Goal: Complete application form

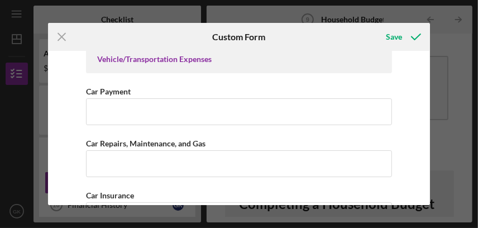
scroll to position [602, 0]
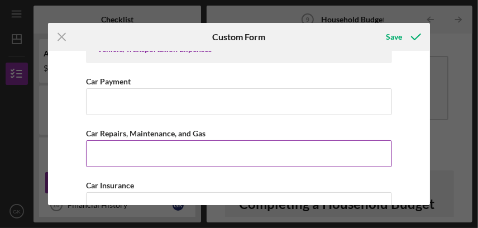
click at [143, 147] on input "Car Repairs, Maintenance, and Gas" at bounding box center [239, 153] width 306 height 27
click at [146, 145] on input "Car Repairs, Maintenance, and Gas" at bounding box center [239, 153] width 306 height 27
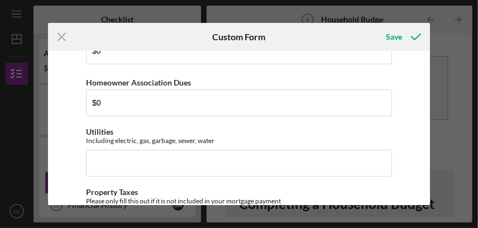
scroll to position [323, 0]
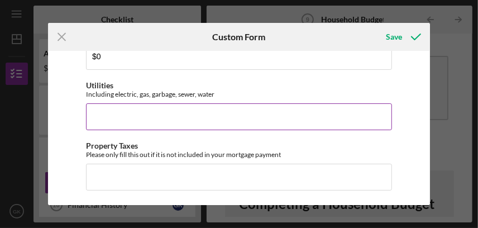
type input "$1,800"
click at [158, 116] on input "Utilities" at bounding box center [239, 116] width 306 height 27
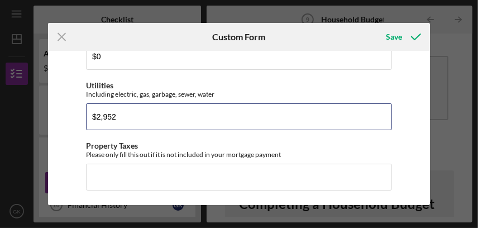
scroll to position [378, 0]
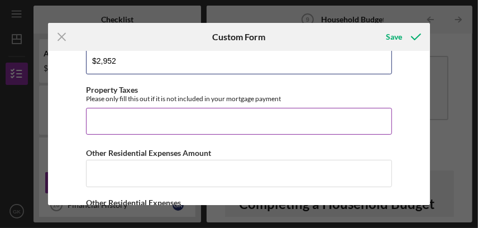
type input "$2,952"
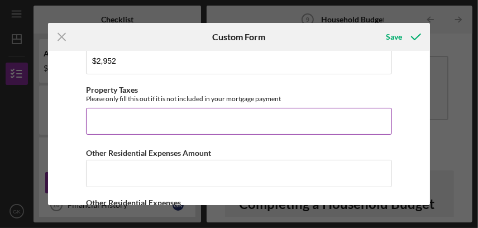
click at [142, 121] on input "Property Taxes" at bounding box center [239, 121] width 306 height 27
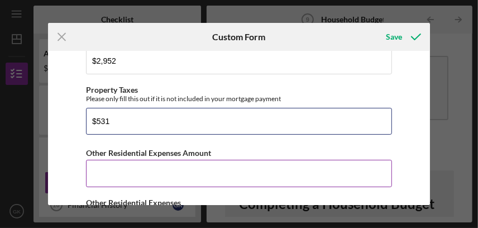
type input "$531"
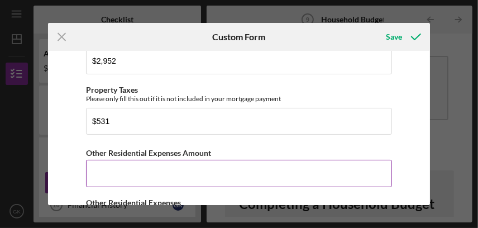
click at [160, 176] on input "Other Residential Expenses Amount" at bounding box center [239, 173] width 306 height 27
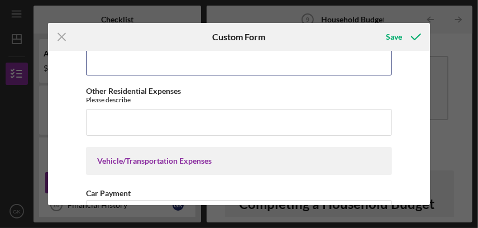
scroll to position [434, 0]
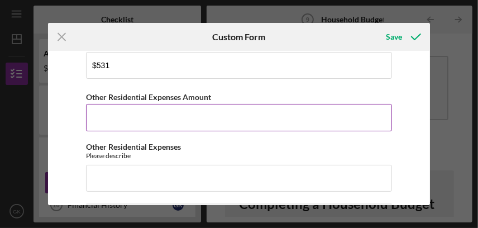
click at [208, 114] on input "Other Residential Expenses Amount" at bounding box center [239, 117] width 306 height 27
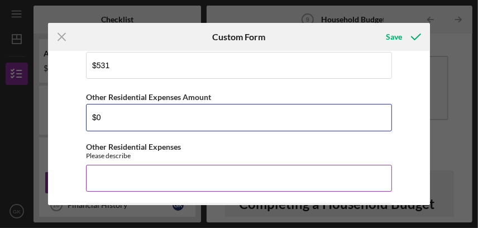
type input "$0"
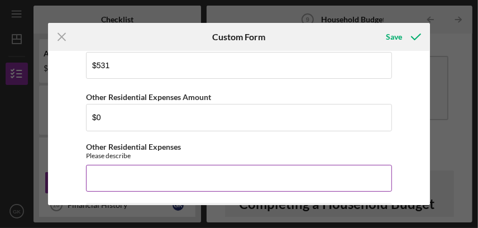
click at [99, 178] on input "Other Residential Expenses" at bounding box center [239, 178] width 306 height 27
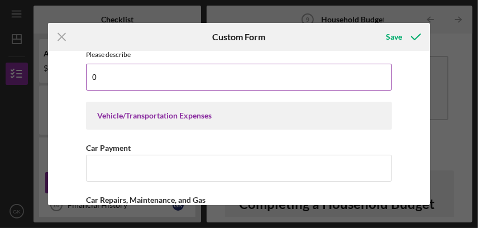
scroll to position [546, 0]
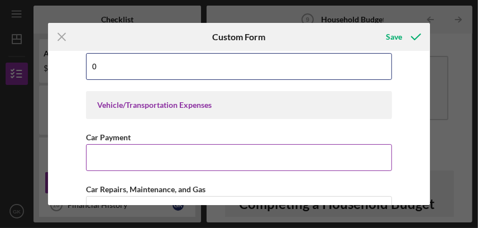
type input "0"
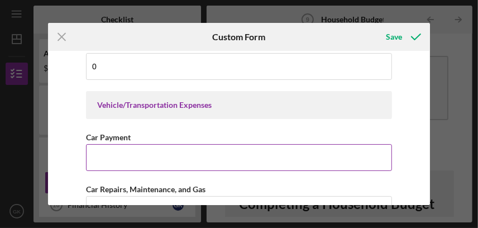
click at [111, 153] on input "Car Payment" at bounding box center [239, 157] width 306 height 27
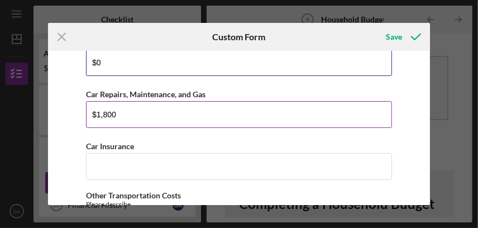
scroll to position [657, 0]
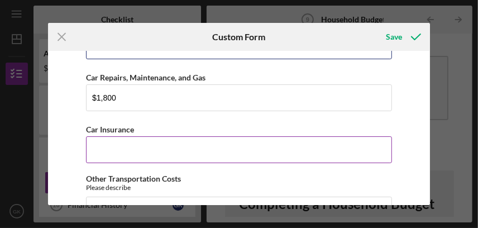
type input "$0"
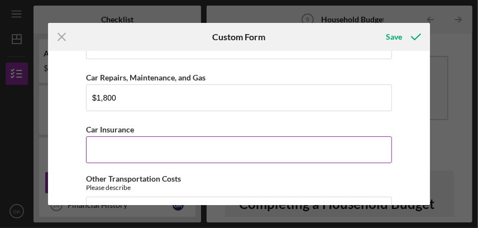
click at [152, 153] on input "Car Insurance" at bounding box center [239, 149] width 306 height 27
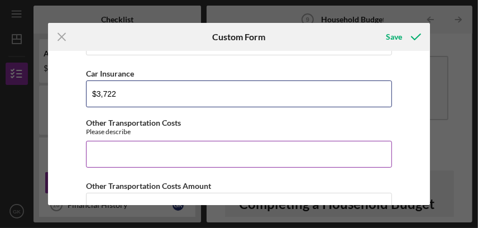
type input "$3,722"
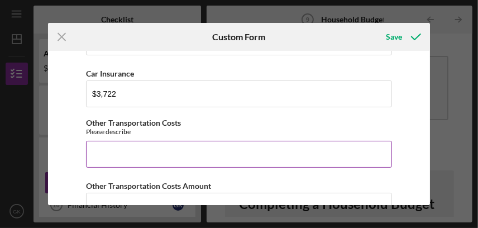
click at [145, 152] on input "Other Transportation Costs" at bounding box center [239, 154] width 306 height 27
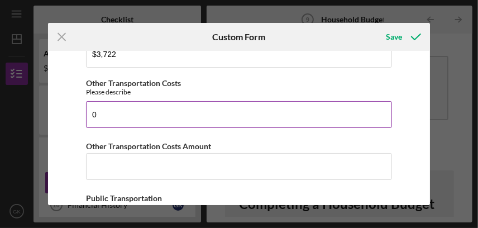
scroll to position [769, 0]
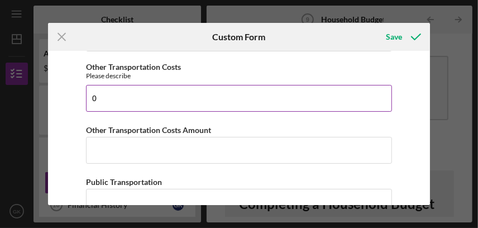
type input "0"
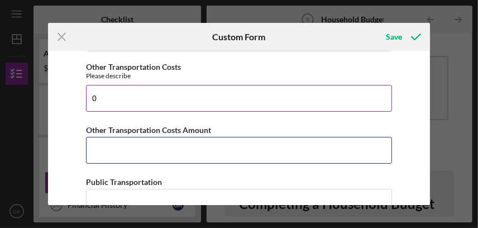
click at [145, 152] on input "Other Transportation Costs Amount" at bounding box center [239, 150] width 306 height 27
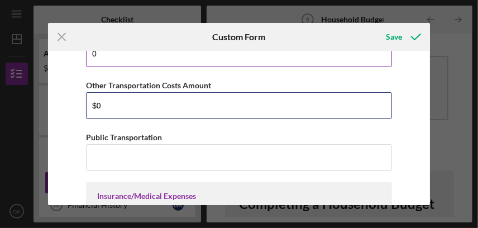
scroll to position [825, 0]
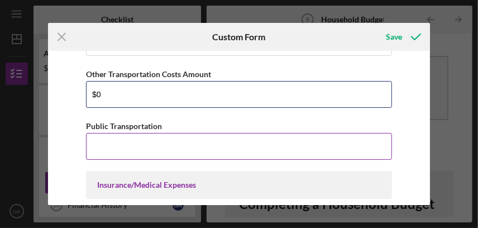
type input "$0"
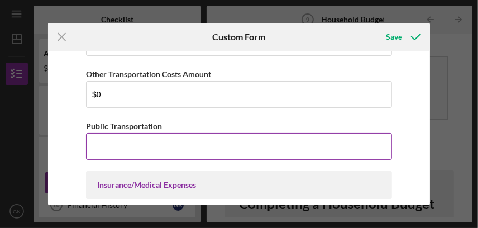
click at [147, 145] on input "Public Transportation" at bounding box center [239, 146] width 306 height 27
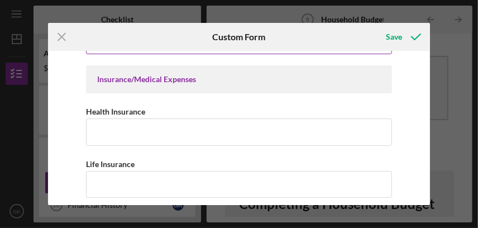
scroll to position [936, 0]
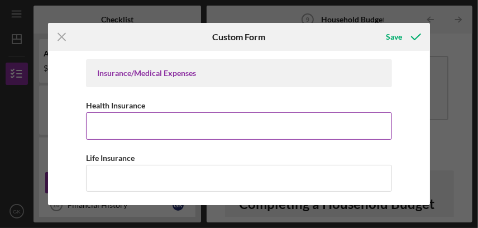
type input "$0"
click at [136, 124] on input "Health Insurance" at bounding box center [239, 125] width 306 height 27
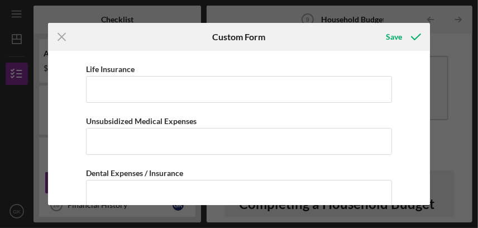
scroll to position [1048, 0]
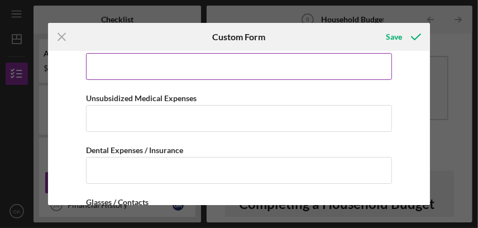
type input "$0"
click at [123, 61] on input "Life Insurance" at bounding box center [239, 66] width 306 height 27
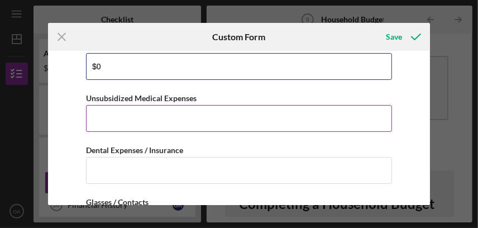
type input "$0"
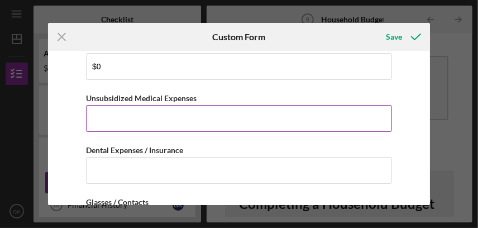
click at [111, 114] on input "Unsubsidized Medical Expenses" at bounding box center [239, 118] width 306 height 27
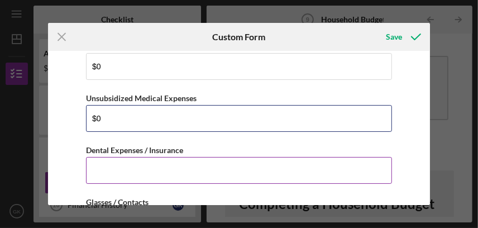
type input "$0"
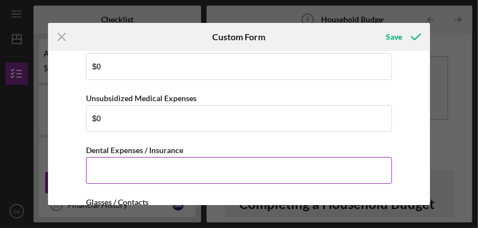
click at [98, 165] on input "Dental Expenses / Insurance" at bounding box center [239, 170] width 306 height 27
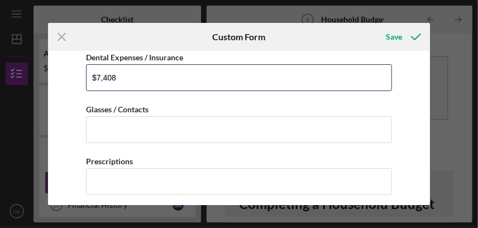
scroll to position [1160, 0]
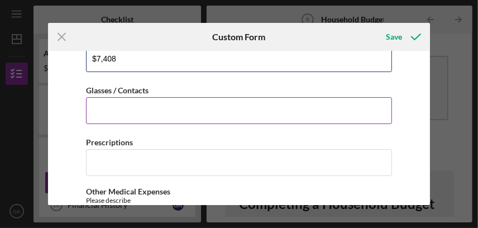
type input "$7,408"
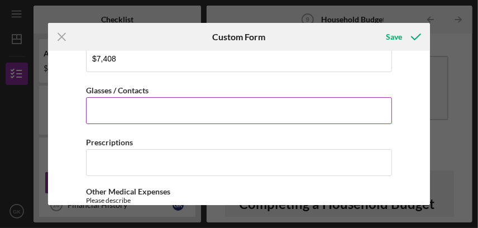
click at [176, 105] on input "Glasses / Contacts" at bounding box center [239, 110] width 306 height 27
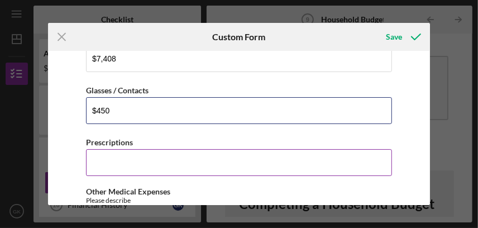
type input "$450"
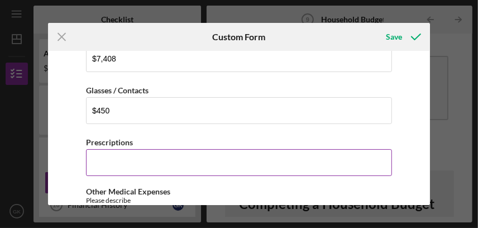
click at [145, 161] on input "Prescriptions" at bounding box center [239, 162] width 306 height 27
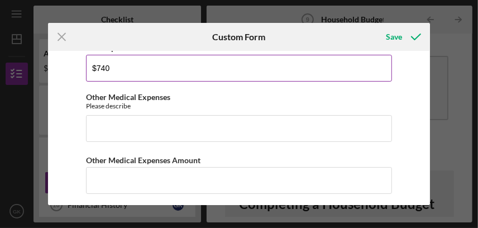
scroll to position [1271, 0]
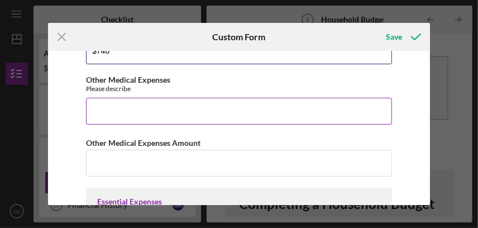
type input "$740"
click at [140, 108] on input "Other Medical Expenses" at bounding box center [239, 111] width 306 height 27
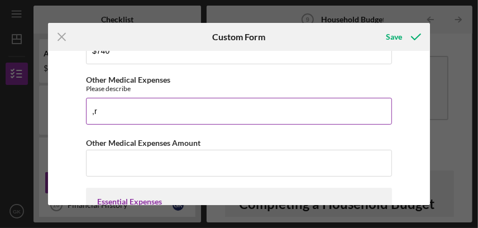
type input ","
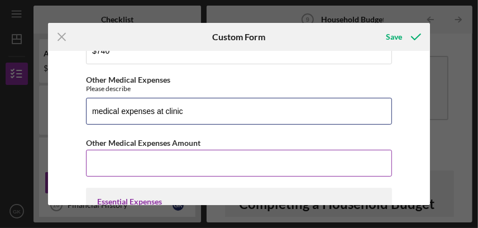
type input "medical expenses at clinic"
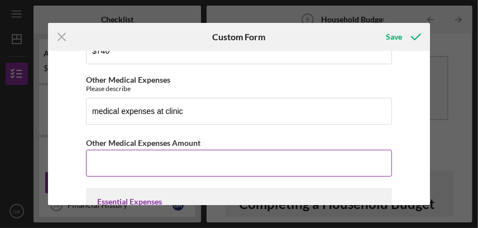
click at [135, 169] on input "Other Medical Expenses Amount" at bounding box center [239, 163] width 306 height 27
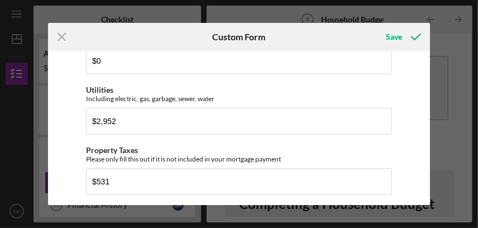
scroll to position [334, 0]
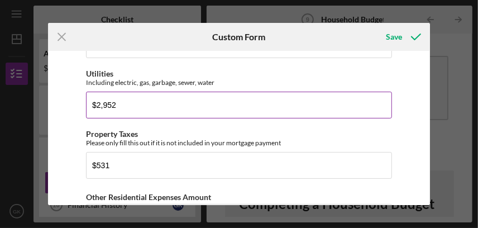
type input "$2,103"
click at [128, 103] on input "$2,952" at bounding box center [239, 105] width 306 height 27
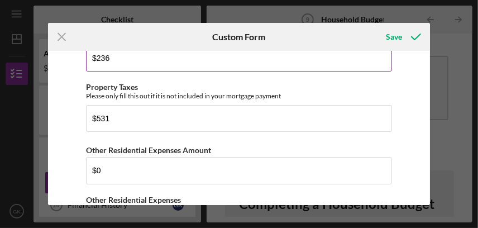
scroll to position [391, 0]
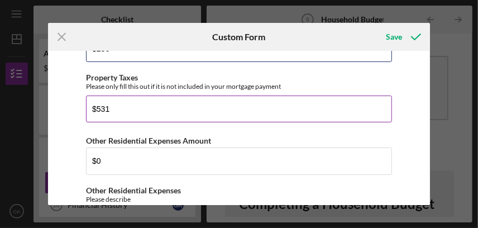
type input "$236"
click at [109, 107] on input "$531" at bounding box center [239, 108] width 306 height 27
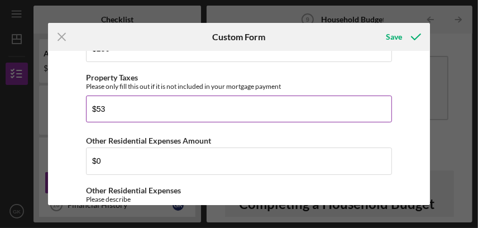
type input "$5"
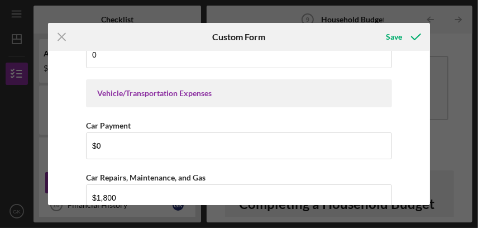
scroll to position [614, 0]
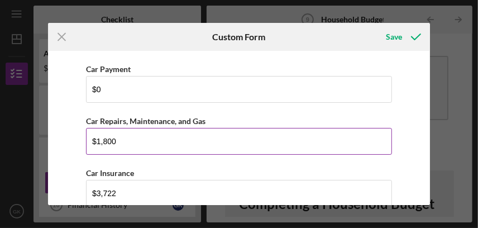
type input "$34.25"
click at [123, 140] on input "$1,800" at bounding box center [239, 141] width 306 height 27
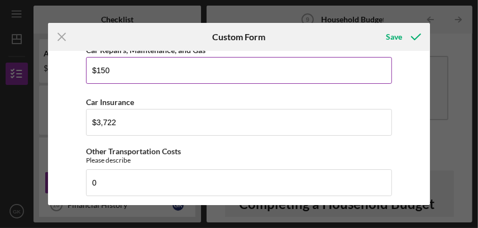
scroll to position [725, 0]
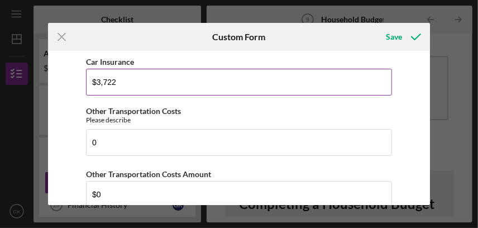
type input "$150"
click at [132, 81] on input "$3,722" at bounding box center [239, 82] width 306 height 27
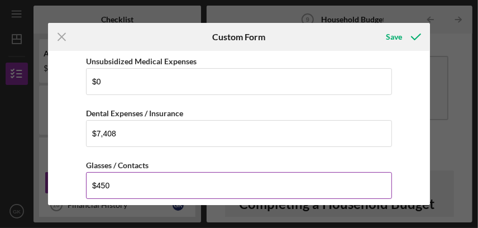
scroll to position [1141, 0]
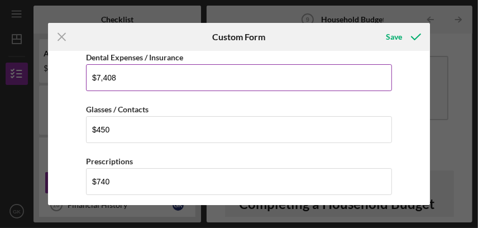
type input "$310.17"
click at [128, 74] on input "$7,408" at bounding box center [239, 77] width 306 height 27
type input "$7"
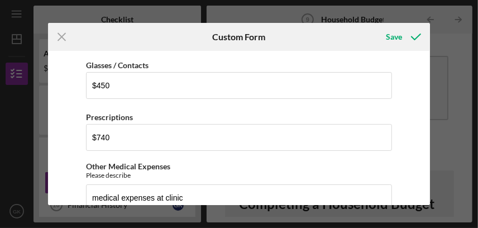
scroll to position [1197, 0]
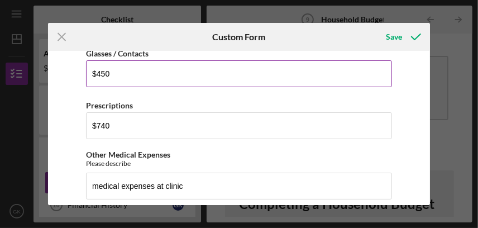
type input "$617.33"
click at [112, 71] on input "$450" at bounding box center [239, 73] width 306 height 27
type input "$4"
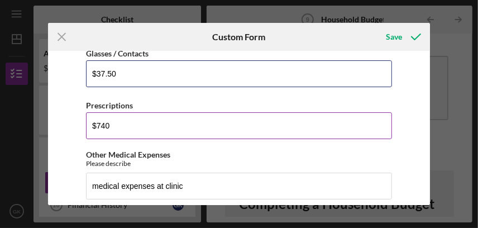
type input "$37.50"
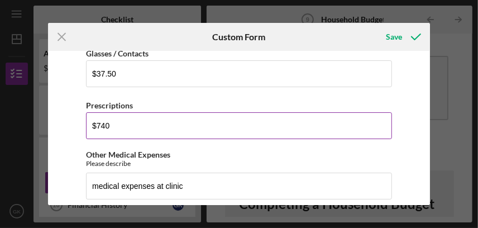
click at [111, 123] on input "$740" at bounding box center [239, 125] width 306 height 27
type input "$7"
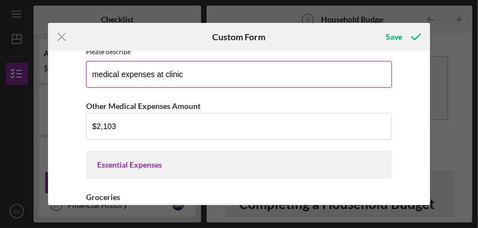
scroll to position [1252, 0]
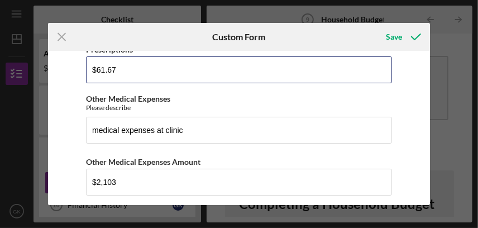
type input "$61.67"
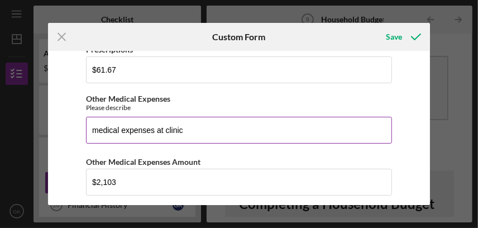
click at [196, 129] on input "medical expenses at clinic" at bounding box center [239, 130] width 306 height 27
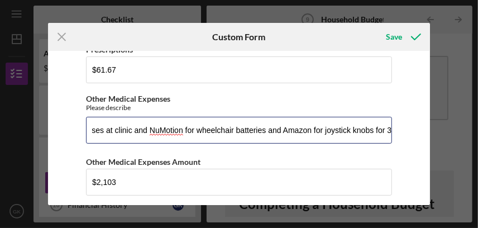
scroll to position [0, 53]
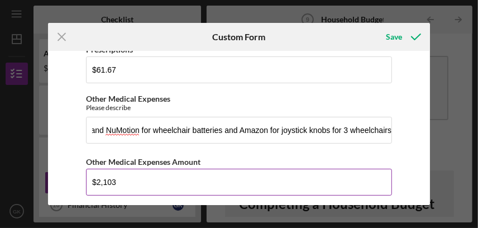
click at [124, 181] on input "$2,103" at bounding box center [239, 182] width 306 height 27
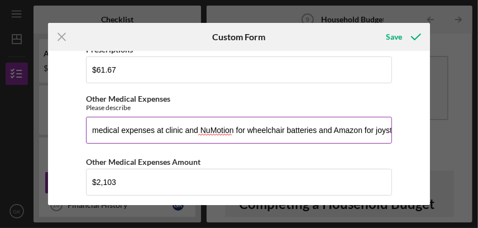
click at [373, 126] on input "medical expenses at clinic and NuMotion for wheelchair batteries and Amazon for…" at bounding box center [239, 130] width 306 height 27
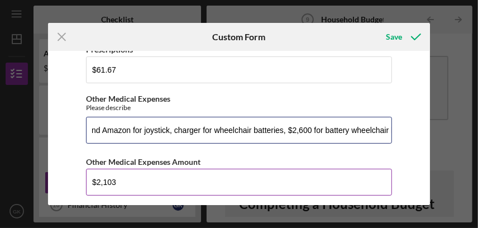
type input "medical expenses at clinic and NuMotion for wheelchair batteries and Amazon for…"
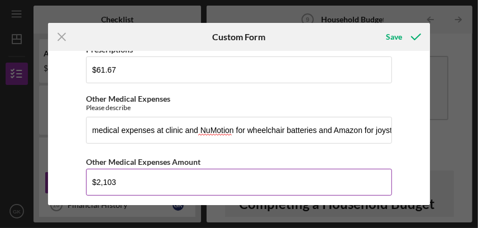
click at [132, 177] on input "$2,103" at bounding box center [239, 182] width 306 height 27
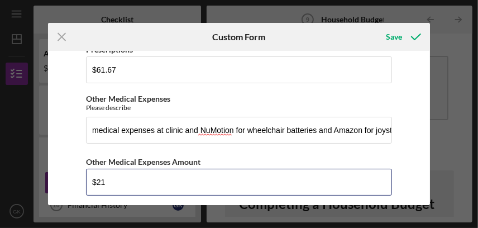
type input "$2"
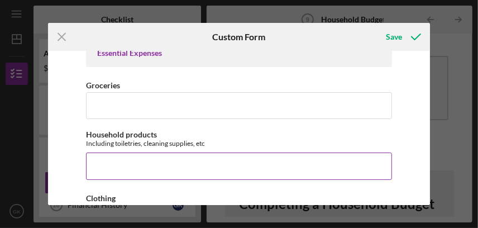
scroll to position [1476, 0]
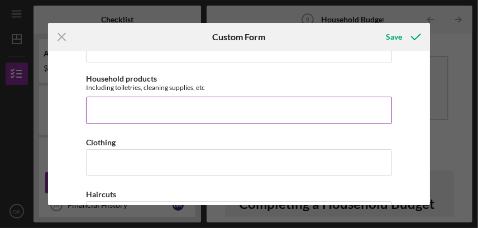
type input "$414.33"
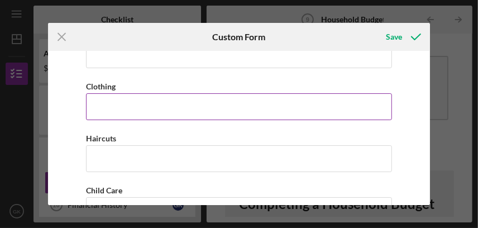
scroll to position [1587, 0]
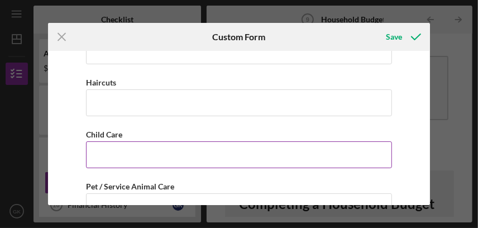
click at [142, 155] on input "Child Care" at bounding box center [239, 154] width 306 height 27
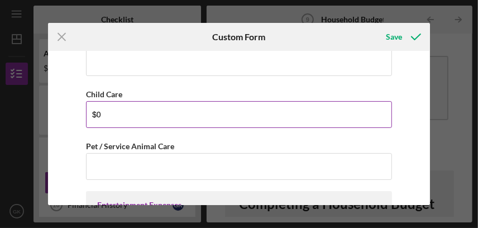
scroll to position [1643, 0]
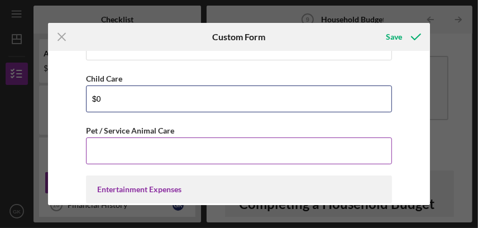
type input "$0"
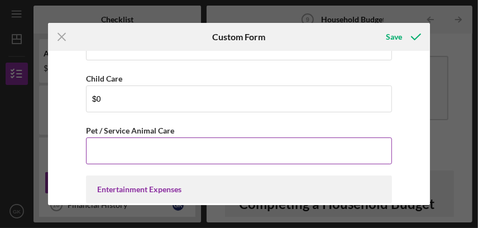
click at [129, 147] on input "Pet / Service Animal Care" at bounding box center [239, 150] width 306 height 27
type input "$3"
click at [124, 140] on input "Pet / Service Animal Care" at bounding box center [239, 150] width 306 height 27
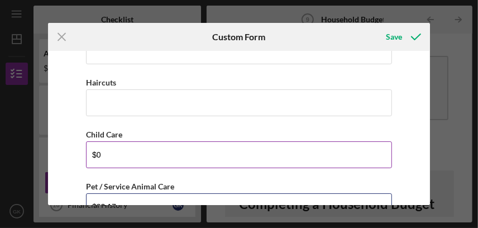
scroll to position [1531, 0]
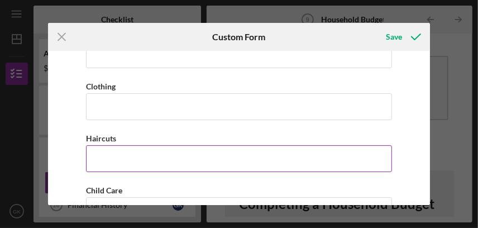
type input "$33.17"
click at [113, 155] on input "Haircuts" at bounding box center [239, 158] width 306 height 27
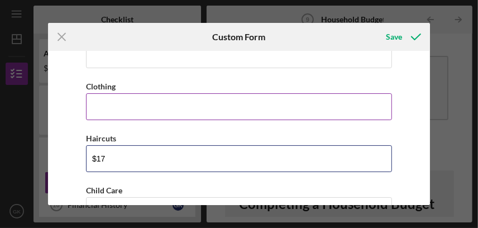
type input "$17"
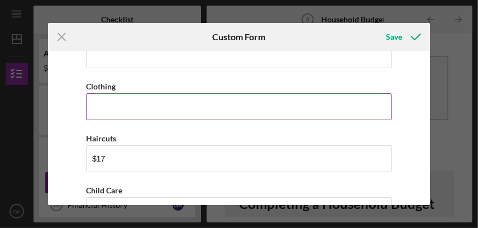
click at [116, 103] on input "Clothing" at bounding box center [239, 106] width 306 height 27
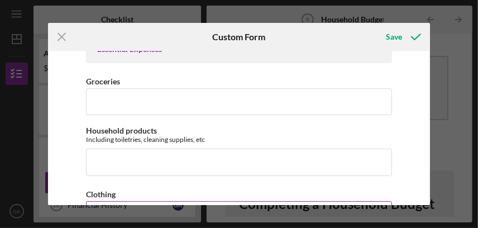
scroll to position [1420, 0]
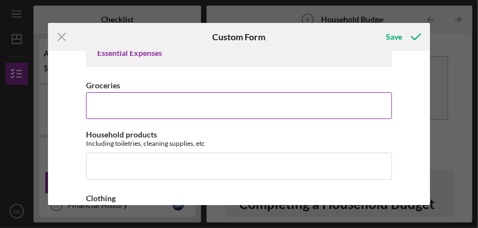
click at [138, 100] on input "Groceries" at bounding box center [239, 105] width 306 height 27
type input "$615"
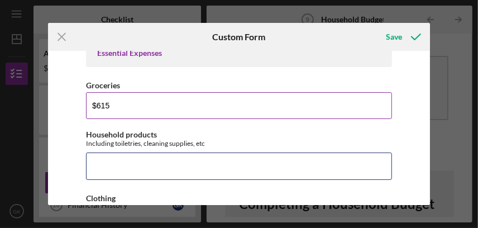
click at [118, 159] on input "Household products" at bounding box center [239, 165] width 306 height 27
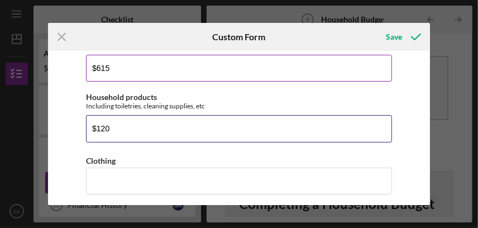
scroll to position [1476, 0]
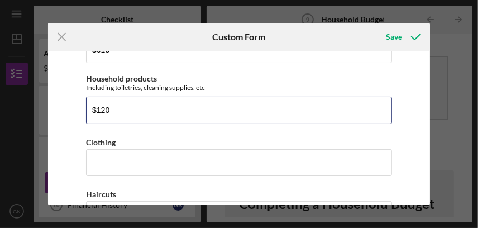
type input "$120"
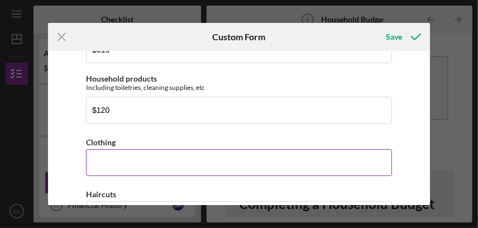
click at [112, 160] on input "Clothing" at bounding box center [239, 162] width 306 height 27
type input "$7"
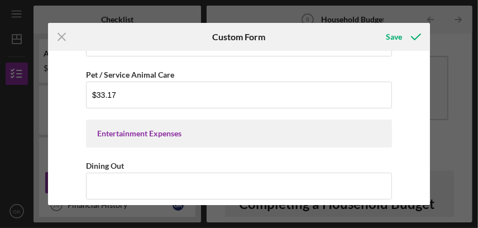
scroll to position [1755, 0]
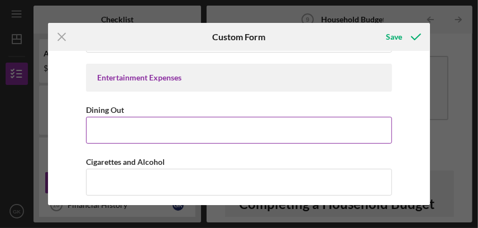
type input "$50"
click at [123, 123] on input "Dining Out" at bounding box center [239, 130] width 306 height 27
click at [113, 126] on input "Dining Out" at bounding box center [239, 130] width 306 height 27
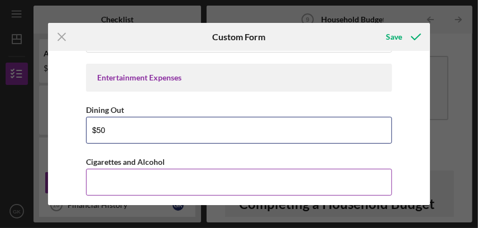
type input "$50"
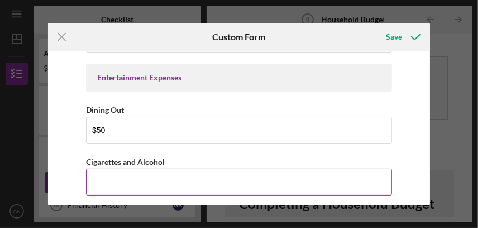
click at [128, 181] on input "Cigarettes and Alcohol" at bounding box center [239, 182] width 306 height 27
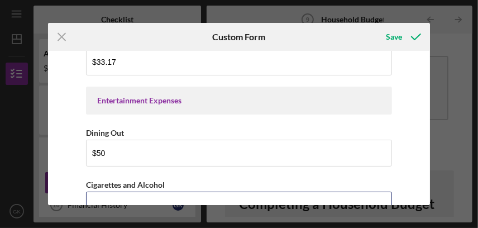
scroll to position [1730, 0]
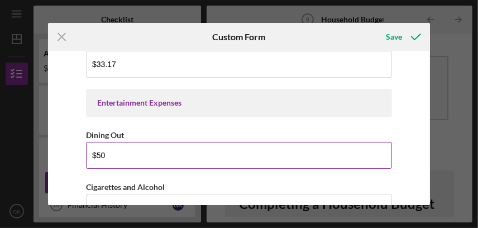
click at [105, 149] on input "$50" at bounding box center [239, 155] width 306 height 27
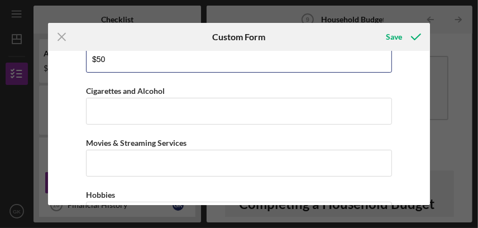
scroll to position [1841, 0]
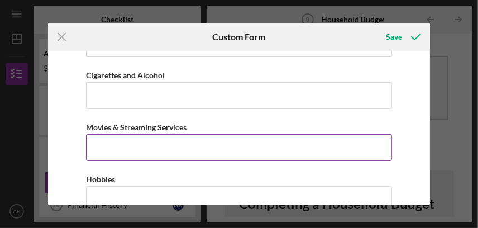
click at [203, 142] on input "Movies & Streaming Services" at bounding box center [239, 147] width 306 height 27
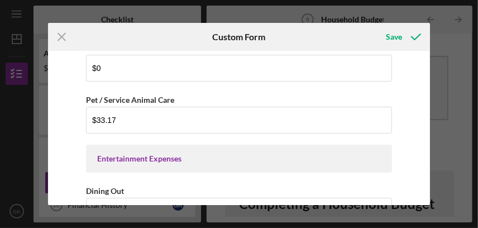
scroll to position [1618, 0]
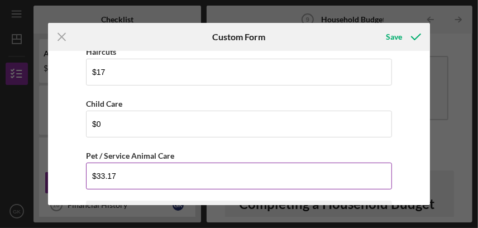
type input "$37.14"
click at [99, 171] on input "$33.17" at bounding box center [239, 175] width 306 height 27
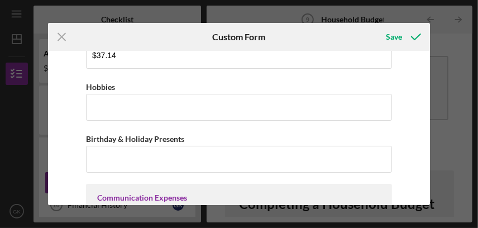
scroll to position [1953, 0]
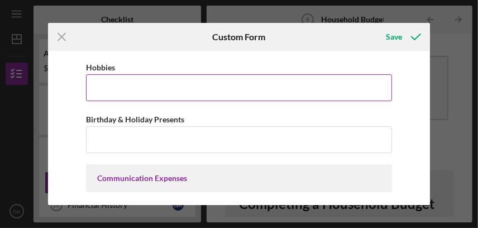
type input "$73.17"
click at [133, 86] on input "Hobbies" at bounding box center [239, 87] width 306 height 27
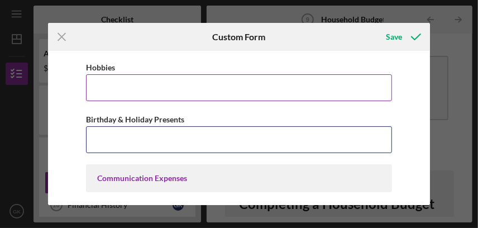
click at [127, 135] on input "Birthday & Holiday Presents" at bounding box center [239, 139] width 306 height 27
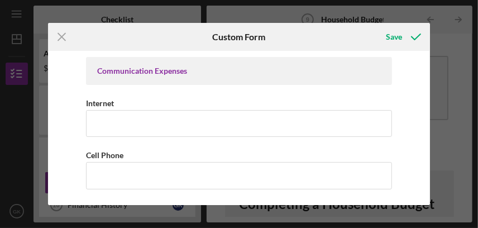
scroll to position [2064, 0]
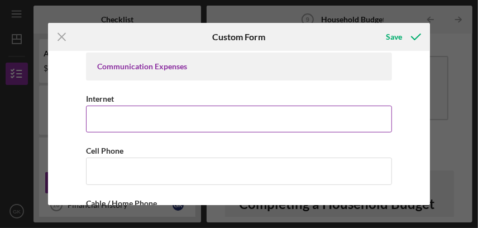
type input "$500"
click at [109, 114] on input "Internet" at bounding box center [239, 118] width 306 height 27
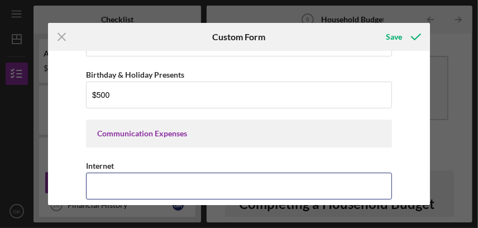
scroll to position [1953, 0]
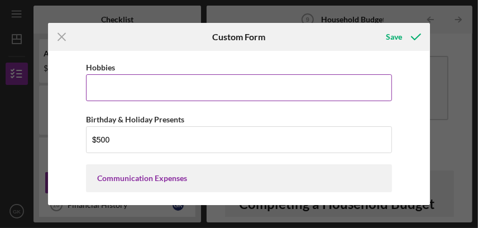
click at [164, 83] on input "Hobbies" at bounding box center [239, 87] width 306 height 27
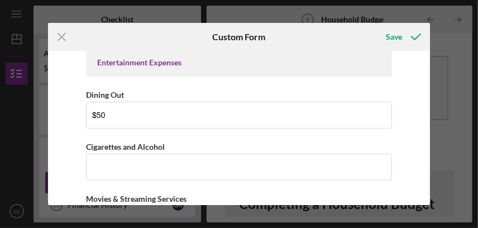
scroll to position [1786, 0]
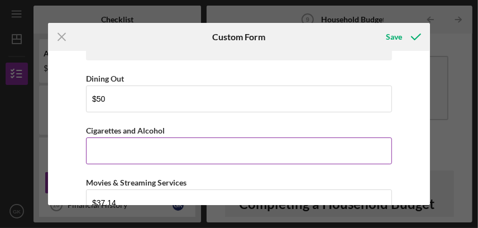
click at [117, 147] on input "Cigarettes and Alcohol" at bounding box center [239, 150] width 306 height 27
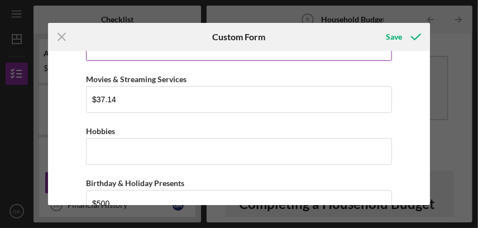
scroll to position [1897, 0]
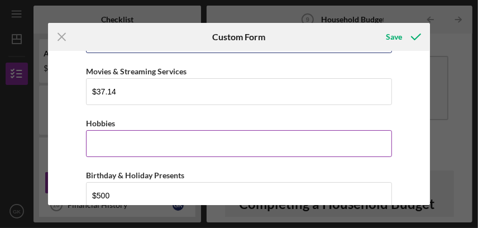
type input "$20"
click at [117, 142] on input "Hobbies" at bounding box center [239, 143] width 306 height 27
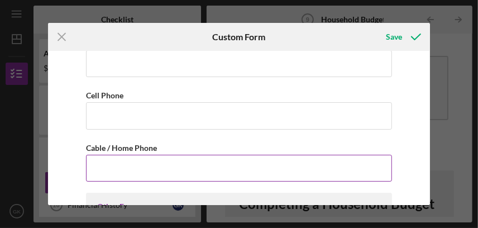
scroll to position [2120, 0]
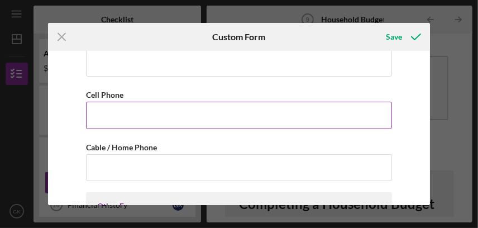
click at [136, 110] on input "Cell Phone" at bounding box center [239, 115] width 306 height 27
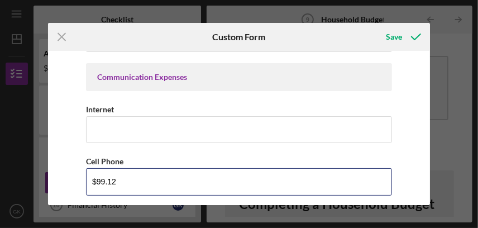
scroll to position [2064, 0]
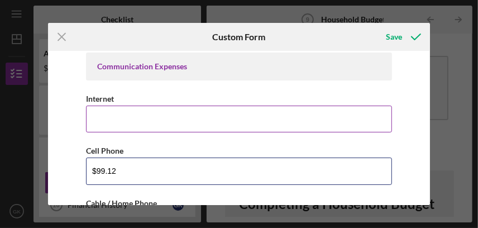
type input "$99.12"
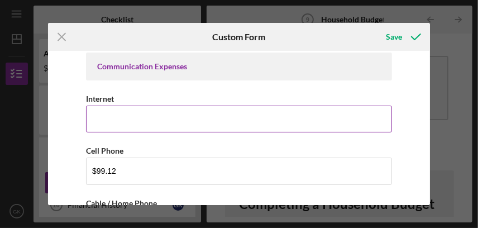
click at [125, 119] on input "Internet" at bounding box center [239, 118] width 306 height 27
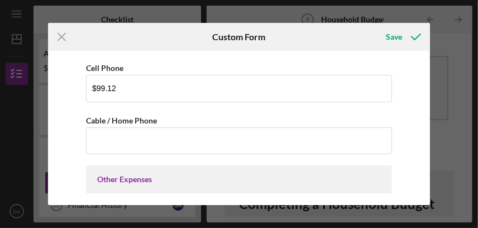
scroll to position [2176, 0]
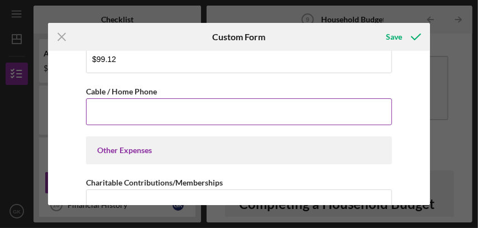
type input "$145"
click at [105, 104] on input "Cable / Home Phone" at bounding box center [239, 111] width 306 height 27
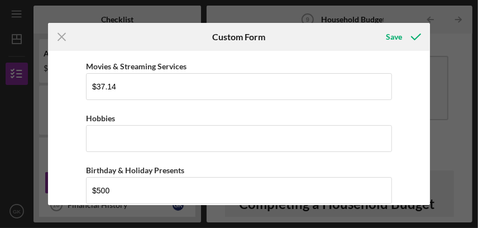
scroll to position [1897, 0]
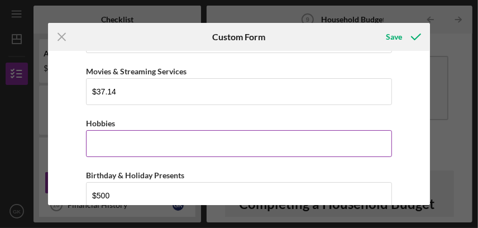
type input "$0"
click at [134, 145] on input "Hobbies" at bounding box center [239, 143] width 306 height 27
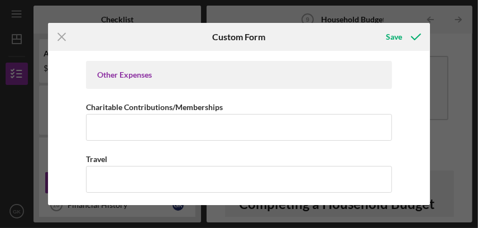
scroll to position [2288, 0]
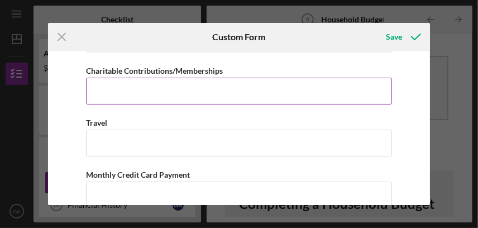
click at [144, 93] on input "Charitable Contributions/Memberships" at bounding box center [239, 91] width 306 height 27
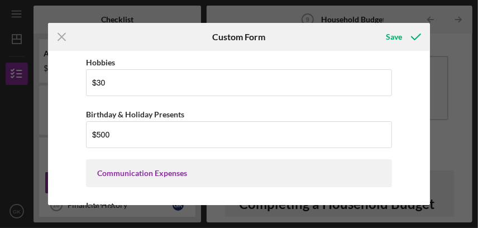
scroll to position [1953, 0]
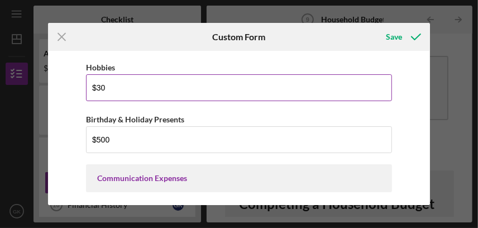
click at [104, 84] on input "$30" at bounding box center [239, 87] width 306 height 27
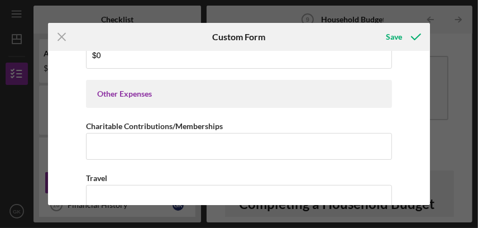
scroll to position [2288, 0]
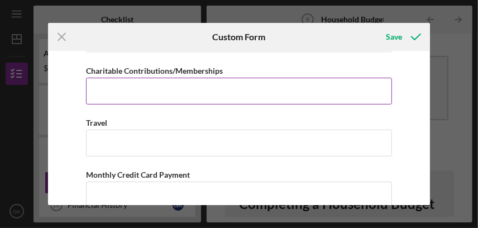
type input "$35"
click at [117, 84] on input "Charitable Contributions/Memberships" at bounding box center [239, 91] width 306 height 27
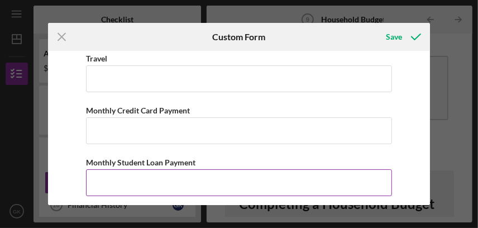
scroll to position [2343, 0]
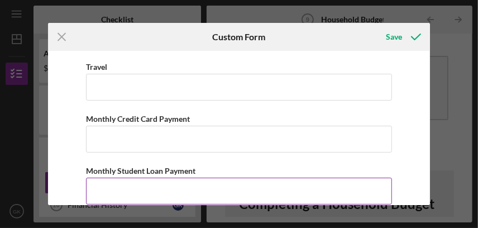
type input "$20"
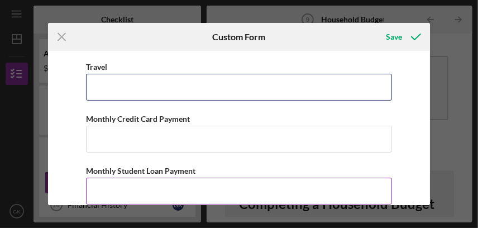
click at [116, 87] on input "Travel" at bounding box center [239, 87] width 306 height 27
type input "$0"
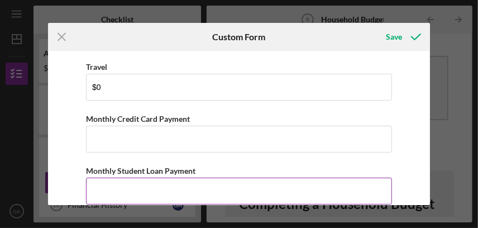
click at [122, 193] on input "Monthly Student Loan Payment" at bounding box center [239, 190] width 306 height 27
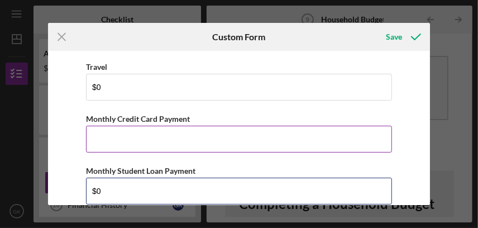
type input "$0"
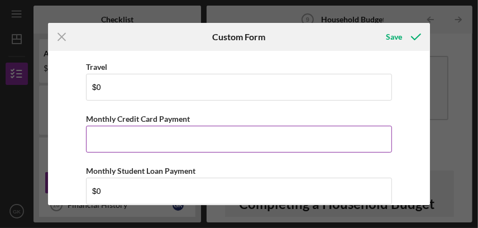
click at [131, 130] on input "Monthly Credit Card Payment" at bounding box center [239, 139] width 306 height 27
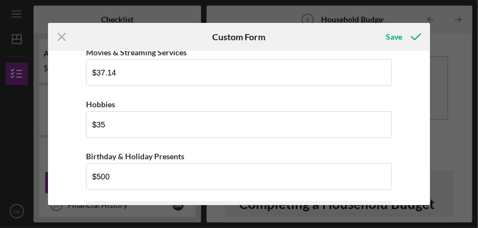
scroll to position [1900, 0]
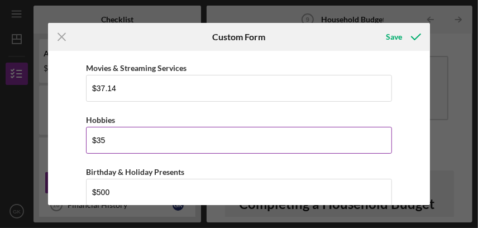
type input "$402"
click at [118, 135] on input "$35" at bounding box center [239, 140] width 306 height 27
type input "$3"
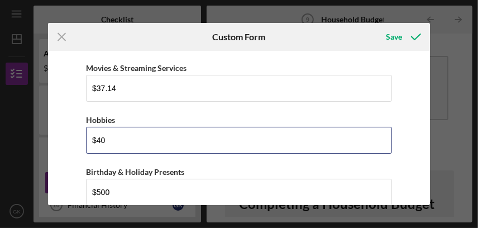
type input "$4"
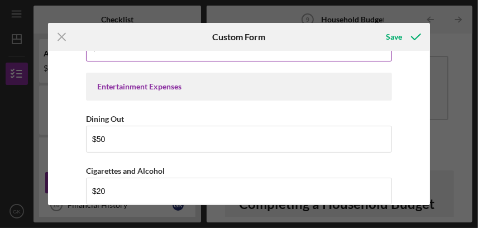
scroll to position [1677, 0]
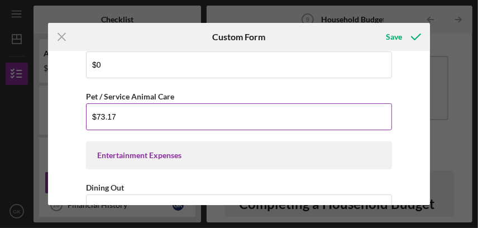
type input "$30"
click at [100, 111] on input "$73.17" at bounding box center [239, 116] width 306 height 27
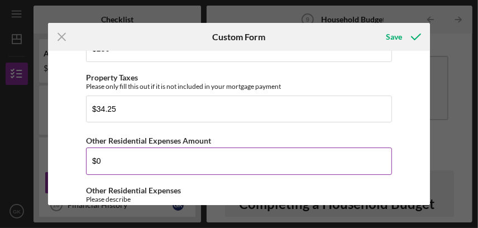
scroll to position [446, 0]
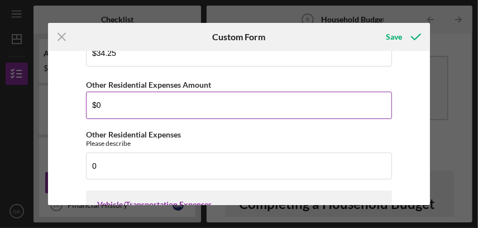
type input "$83.17"
click at [101, 104] on input "$0" at bounding box center [239, 105] width 306 height 27
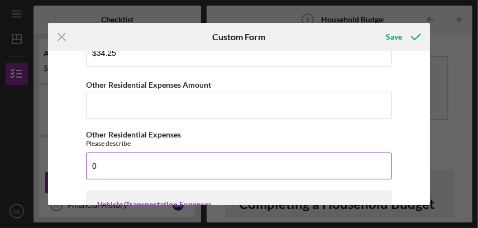
click at [188, 164] on input "0" at bounding box center [239, 165] width 306 height 27
type input "O"
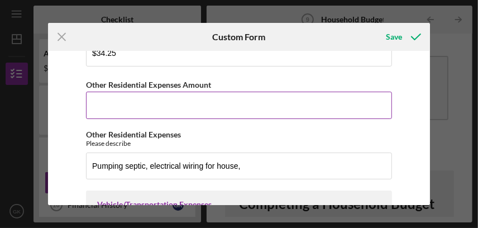
click at [108, 93] on input "Other Residential Expenses Amount" at bounding box center [239, 105] width 306 height 27
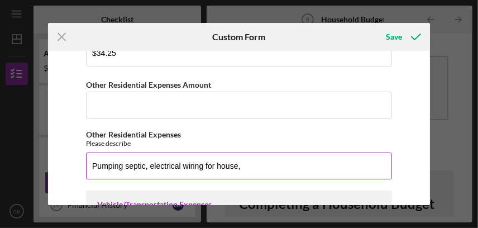
click at [250, 166] on input "Pumping septic, electrical wiring for house," at bounding box center [239, 165] width 306 height 27
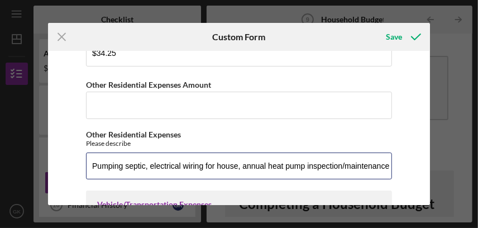
scroll to position [391, 0]
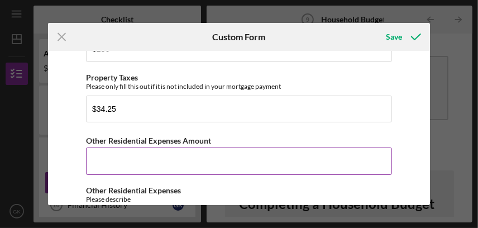
type input "Pumping septic, electrical wiring for house, annual heat pump inspection/mainte…"
click at [135, 162] on input "Other Residential Expenses Amount" at bounding box center [239, 160] width 306 height 27
type input "$2"
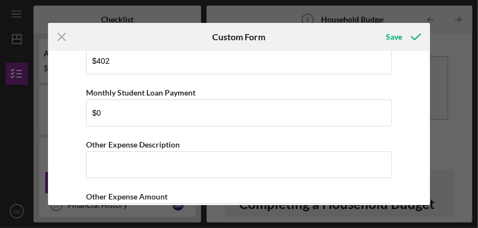
scroll to position [2456, 0]
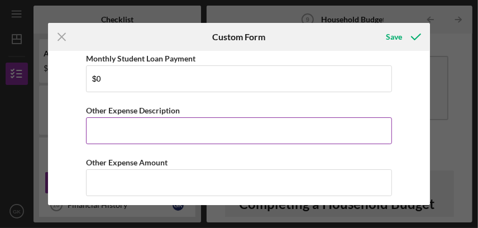
type input "$196"
click at [103, 122] on input "Other Expense Description" at bounding box center [239, 130] width 306 height 27
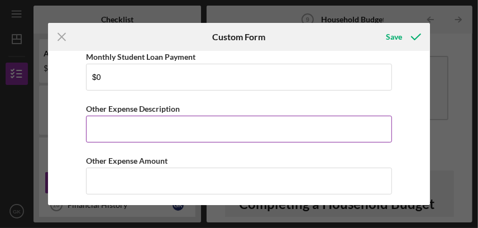
scroll to position [2458, 0]
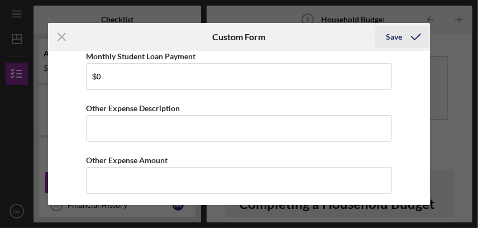
click at [395, 33] on div "Save" at bounding box center [394, 37] width 16 height 22
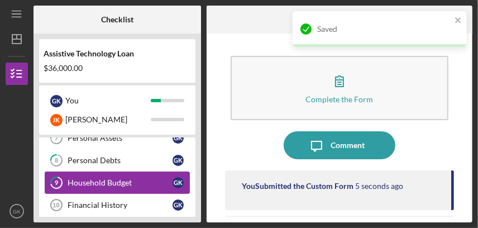
scroll to position [223, 0]
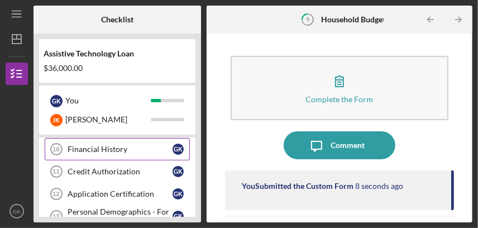
click at [82, 146] on div "Financial History" at bounding box center [120, 149] width 105 height 9
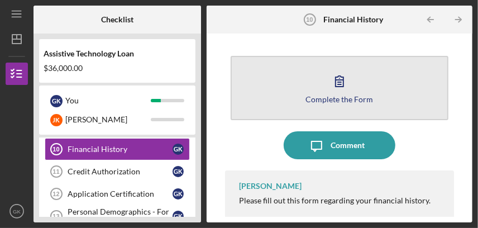
click at [336, 79] on icon "button" at bounding box center [339, 81] width 28 height 28
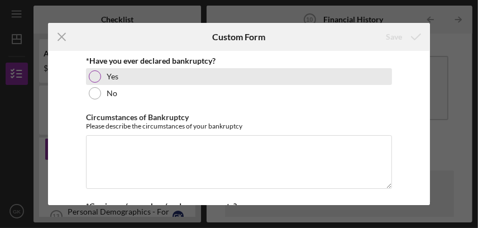
click at [94, 75] on div at bounding box center [95, 76] width 12 height 12
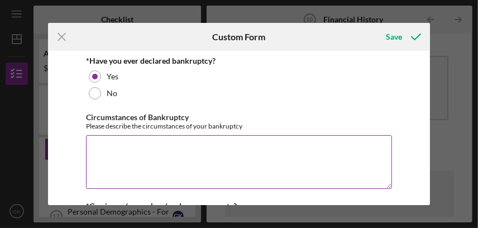
click at [99, 141] on textarea "Circumstances of Bankruptcy" at bounding box center [239, 162] width 306 height 54
type textarea "W"
click at [102, 142] on textarea "Circumstances of Bankruptcy" at bounding box center [239, 162] width 306 height 54
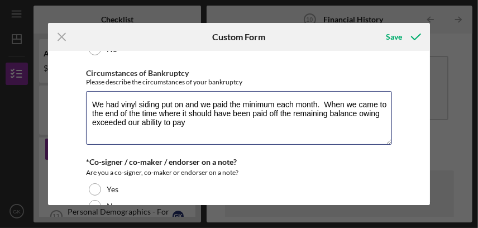
scroll to position [55, 0]
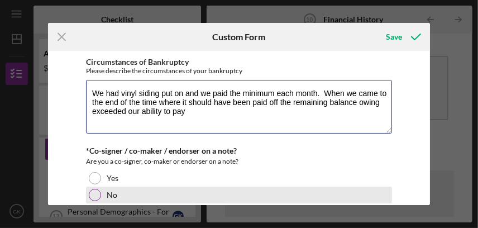
type textarea "We had vinyl siding put on and we paid the minimum each month. When we came to …"
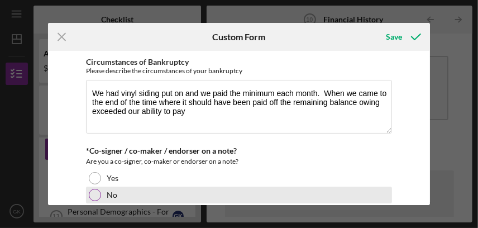
click at [97, 191] on div at bounding box center [95, 195] width 12 height 12
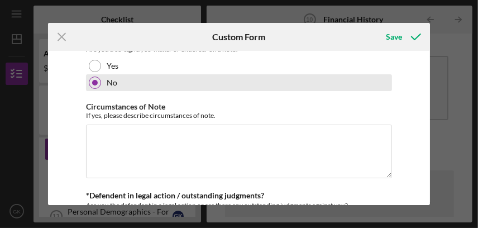
scroll to position [223, 0]
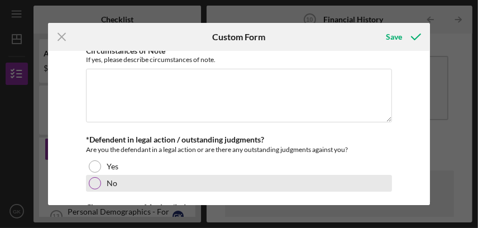
click at [93, 181] on div at bounding box center [95, 183] width 12 height 12
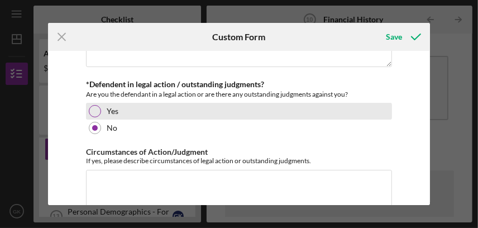
scroll to position [315, 0]
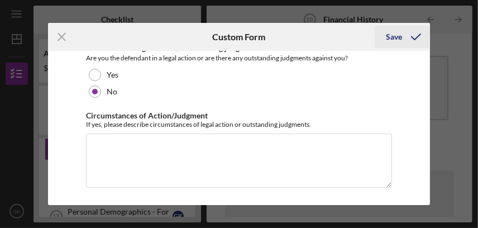
click at [404, 37] on icon "submit" at bounding box center [416, 37] width 28 height 28
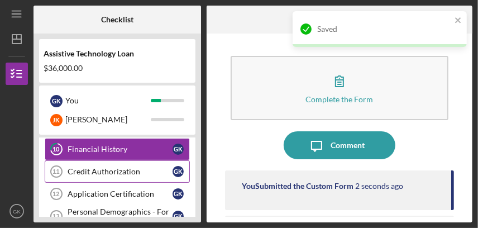
click at [103, 168] on div "Credit Authorization" at bounding box center [120, 171] width 105 height 9
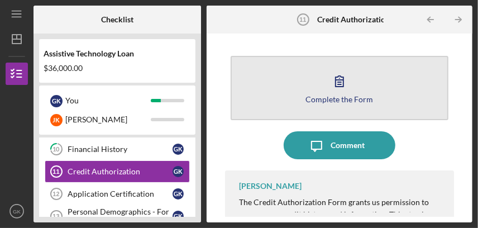
click at [337, 80] on icon "button" at bounding box center [339, 81] width 28 height 28
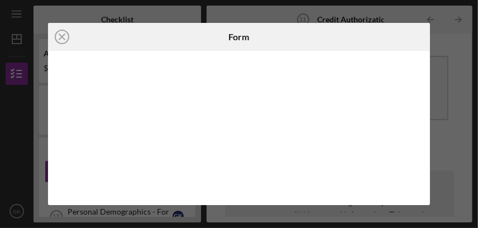
click at [360, 194] on div at bounding box center [239, 128] width 382 height 154
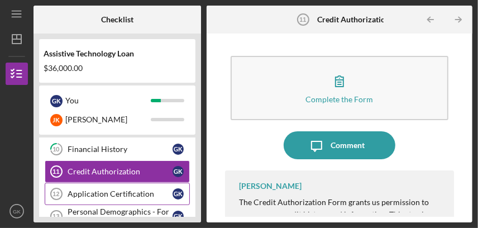
click at [105, 190] on div "Application Certification" at bounding box center [120, 193] width 105 height 9
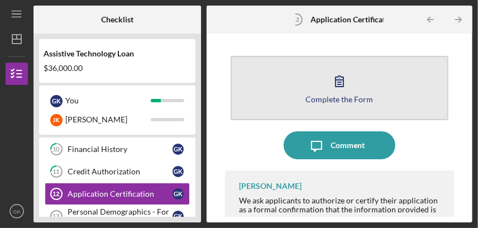
click at [343, 79] on icon "button" at bounding box center [339, 81] width 28 height 28
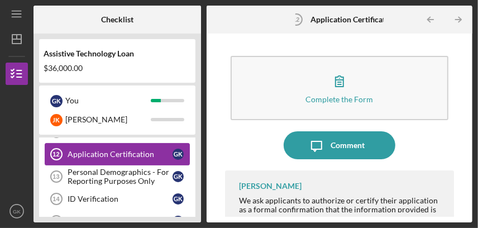
scroll to position [278, 0]
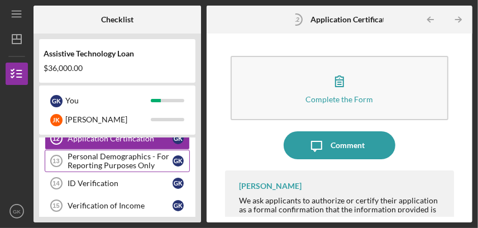
click at [109, 161] on div "Personal Demographics - For Reporting Purposes Only" at bounding box center [120, 161] width 105 height 18
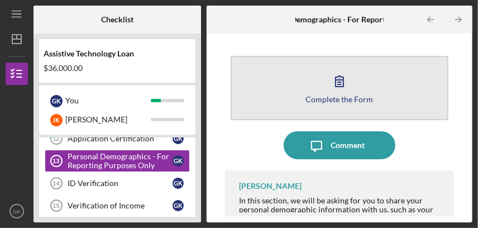
click at [335, 80] on icon "button" at bounding box center [339, 81] width 28 height 28
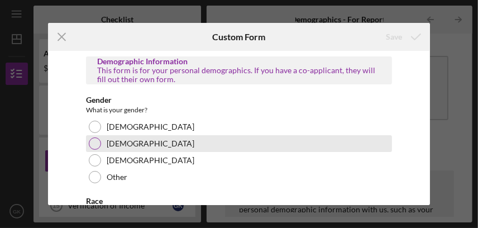
click at [98, 139] on div at bounding box center [95, 143] width 12 height 12
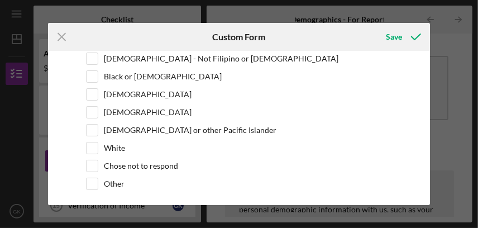
scroll to position [223, 0]
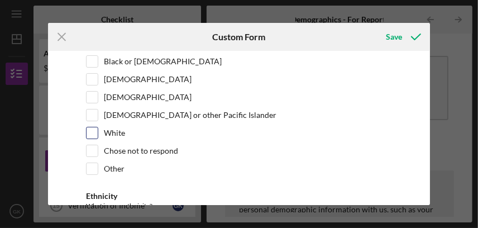
click at [93, 131] on input "White" at bounding box center [92, 132] width 11 height 11
checkbox input "true"
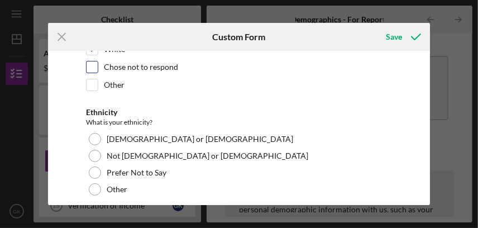
scroll to position [334, 0]
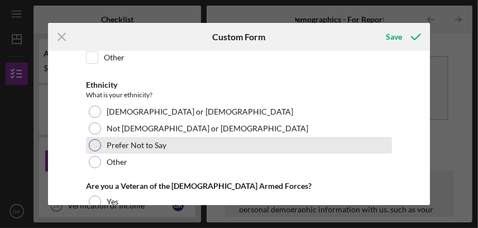
click at [96, 141] on div at bounding box center [95, 145] width 12 height 12
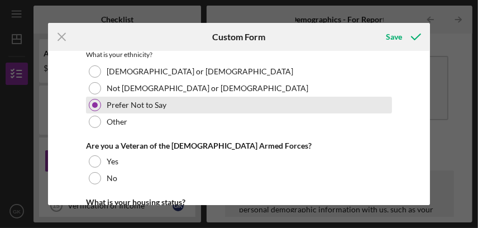
scroll to position [391, 0]
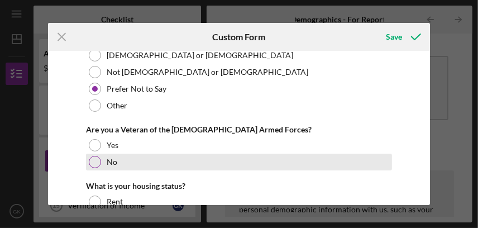
click at [98, 159] on div at bounding box center [95, 162] width 12 height 12
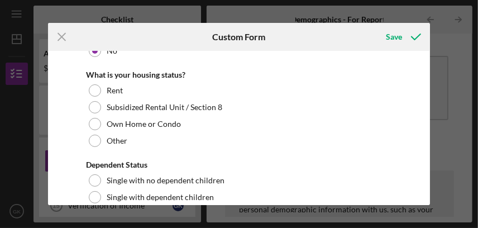
scroll to position [558, 0]
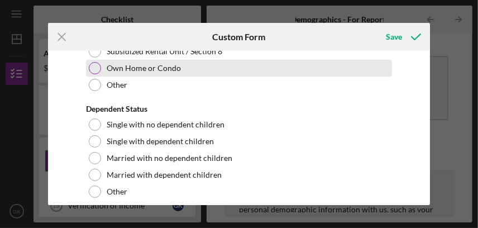
click at [94, 62] on div at bounding box center [95, 68] width 12 height 12
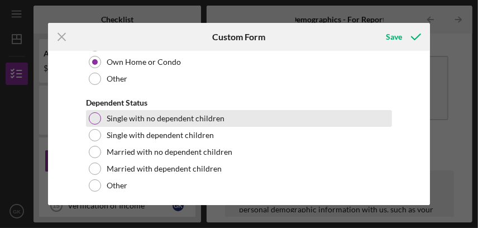
scroll to position [568, 0]
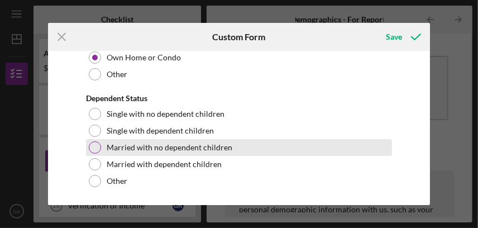
click at [92, 142] on div at bounding box center [95, 147] width 12 height 12
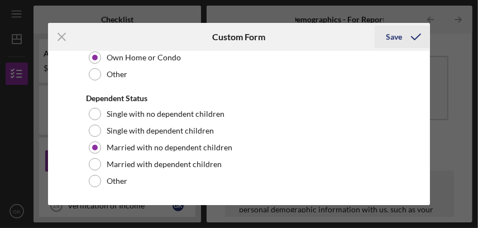
click at [402, 33] on icon "submit" at bounding box center [416, 37] width 28 height 28
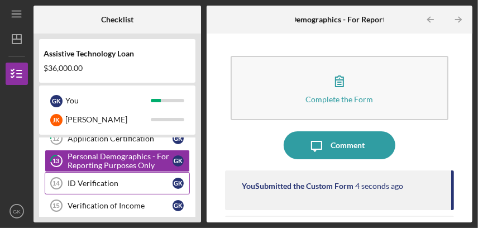
click at [83, 179] on div "ID Verification" at bounding box center [120, 183] width 105 height 9
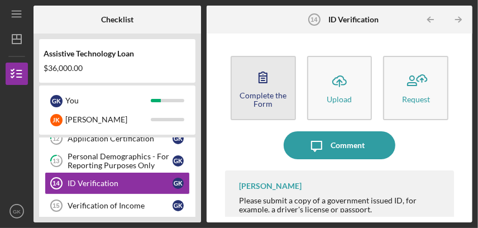
click at [257, 87] on icon "button" at bounding box center [263, 77] width 28 height 28
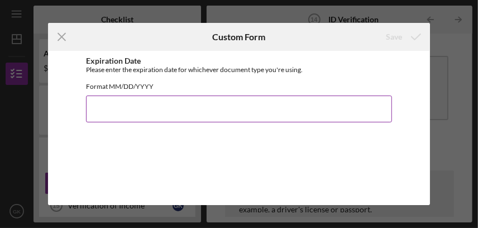
click at [128, 118] on input "Expiration Date" at bounding box center [239, 108] width 306 height 27
click at [90, 117] on input "1/13/28" at bounding box center [239, 108] width 306 height 27
click at [112, 117] on input "01/13/28" at bounding box center [239, 108] width 306 height 27
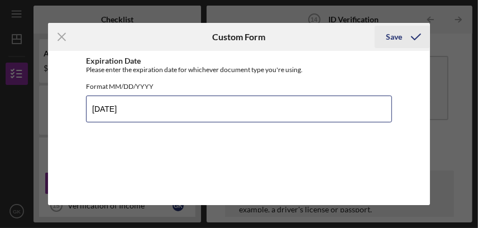
type input "[DATE]"
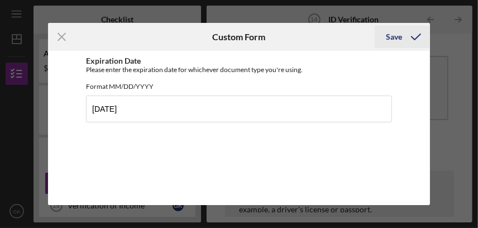
click at [394, 36] on div "Save" at bounding box center [394, 37] width 16 height 22
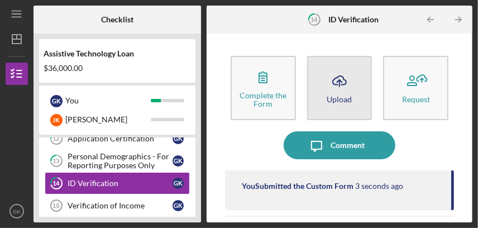
click at [336, 78] on icon "Icon/Upload" at bounding box center [339, 81] width 28 height 28
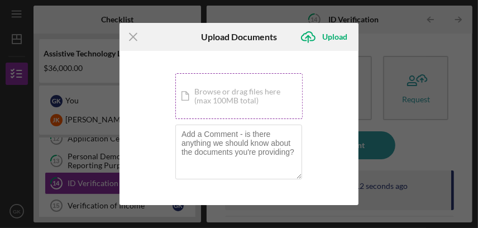
click at [223, 97] on div "Icon/Document Browse or drag files here (max 100MB total) Tap to choose files o…" at bounding box center [238, 96] width 127 height 46
click at [309, 33] on icon "Icon/Upload" at bounding box center [308, 37] width 28 height 28
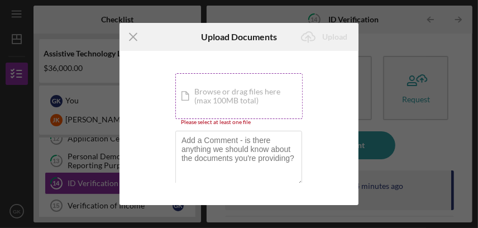
click at [211, 93] on div "Icon/Document Browse or drag files here (max 100MB total) Tap to choose files o…" at bounding box center [238, 96] width 127 height 46
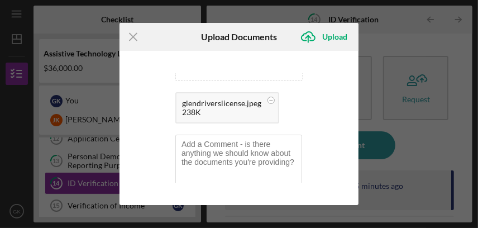
scroll to position [46, 0]
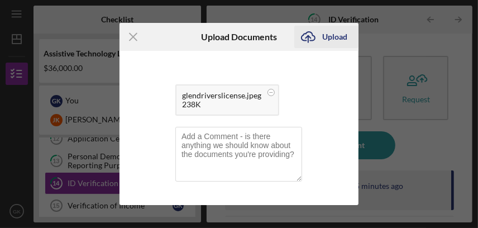
click at [308, 31] on icon "Icon/Upload" at bounding box center [308, 37] width 28 height 28
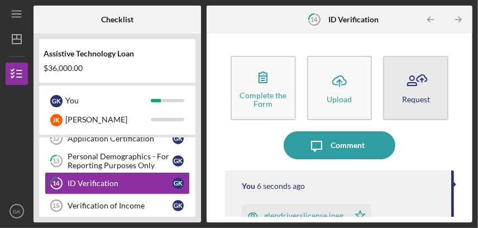
click at [416, 79] on icon "button" at bounding box center [416, 81] width 28 height 28
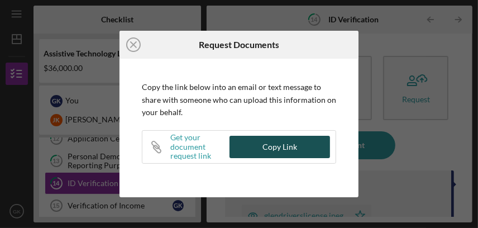
click at [258, 142] on button "Copy Link" at bounding box center [279, 147] width 100 height 22
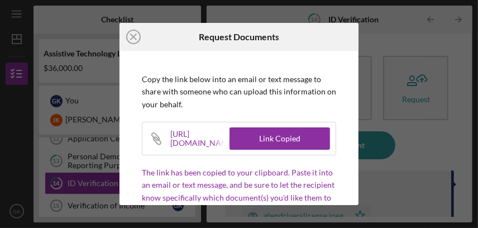
click at [136, 35] on icon "Icon/Close" at bounding box center [133, 37] width 28 height 28
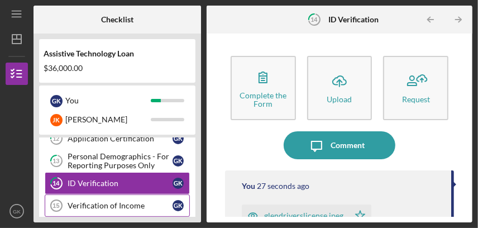
click at [116, 201] on div "Verification of Income" at bounding box center [120, 205] width 105 height 9
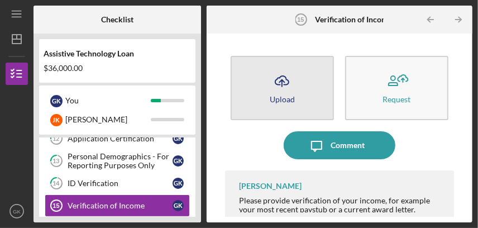
click at [282, 87] on icon "Icon/Upload" at bounding box center [282, 81] width 28 height 28
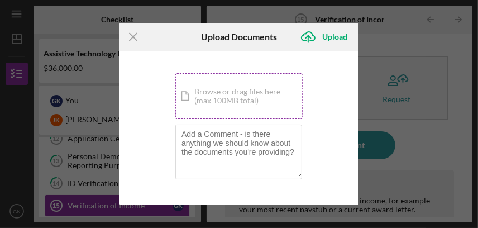
click at [239, 102] on div "Icon/Document Browse or drag files here (max 100MB total) Tap to choose files o…" at bounding box center [238, 96] width 127 height 46
click at [221, 100] on div "Icon/Document Browse or drag files here (max 100MB total) Tap to choose files o…" at bounding box center [238, 96] width 127 height 46
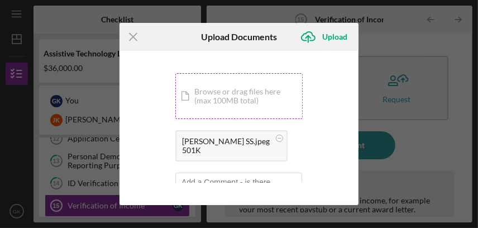
click at [218, 103] on div "Icon/Document Browse or drag files here (max 100MB total) Tap to choose files o…" at bounding box center [238, 96] width 127 height 46
click at [229, 95] on div "Icon/Document Browse or drag files here (max 100MB total) Tap to choose files o…" at bounding box center [238, 96] width 127 height 46
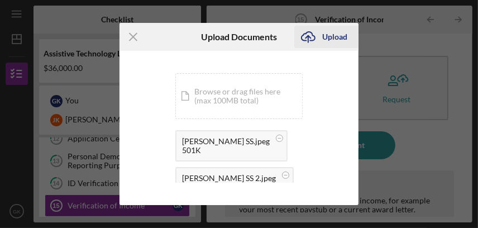
click at [309, 35] on icon "Icon/Upload" at bounding box center [308, 37] width 28 height 28
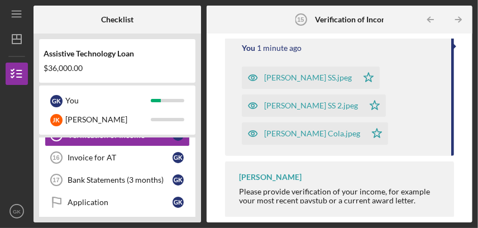
scroll to position [293, 0]
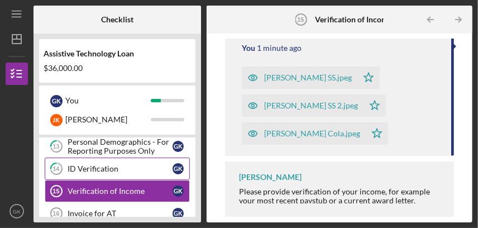
click at [118, 167] on div "ID Verification" at bounding box center [120, 168] width 105 height 9
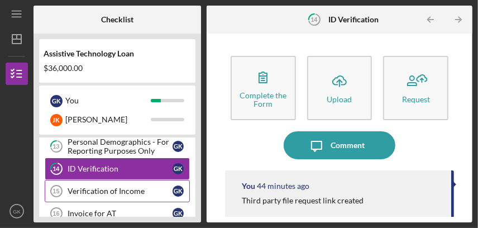
scroll to position [349, 0]
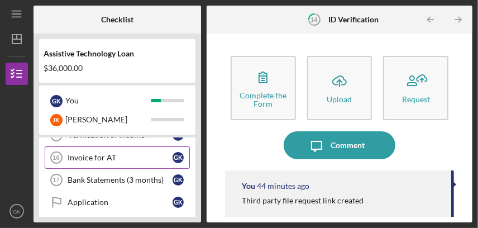
click at [95, 153] on div "Invoice for AT" at bounding box center [120, 157] width 105 height 9
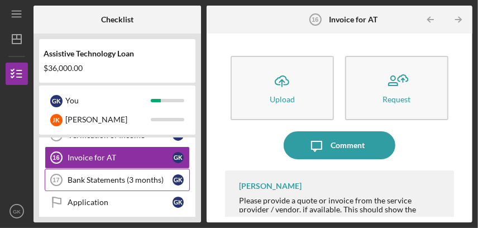
scroll to position [293, 0]
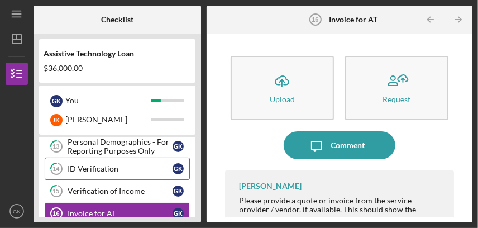
click at [125, 166] on div "ID Verification" at bounding box center [120, 168] width 105 height 9
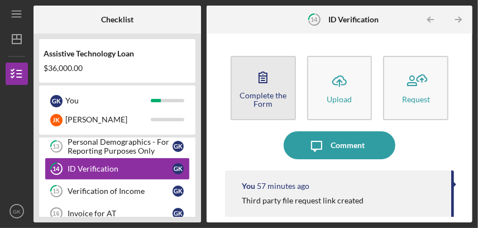
click at [271, 91] on div "Complete the Form" at bounding box center [263, 99] width 63 height 17
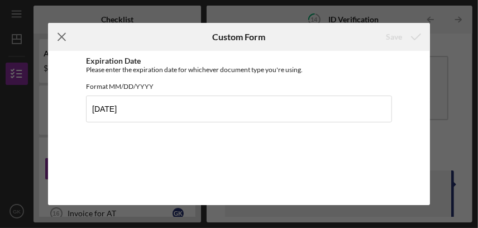
click at [61, 33] on icon "Icon/Menu Close" at bounding box center [62, 37] width 28 height 28
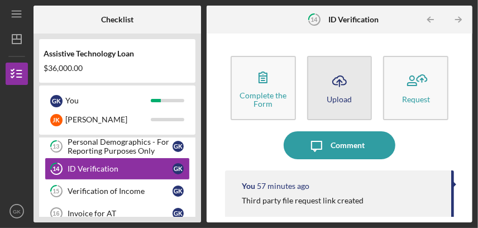
click at [344, 85] on icon "Icon/Upload" at bounding box center [339, 81] width 28 height 28
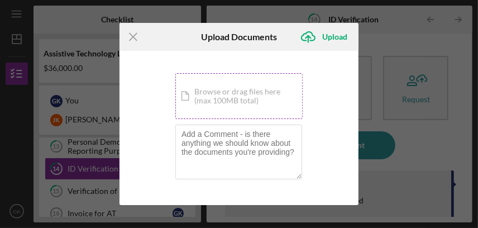
click at [246, 91] on div "Icon/Document Browse or drag files here (max 100MB total) Tap to choose files o…" at bounding box center [238, 96] width 127 height 46
click at [214, 98] on div "Icon/Document Browse or drag files here (max 100MB total) Tap to choose files o…" at bounding box center [238, 96] width 127 height 46
click at [338, 173] on div "You're uploading documents related to ID Verification . Icon/Document Browse or…" at bounding box center [238, 128] width 239 height 154
click at [241, 90] on div "Icon/Document Browse or drag files here (max 100MB total) Tap to choose files o…" at bounding box center [238, 96] width 127 height 46
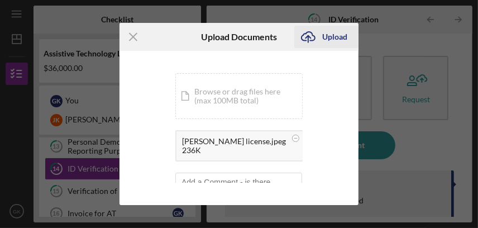
click at [315, 32] on icon "Icon/Upload" at bounding box center [308, 37] width 28 height 28
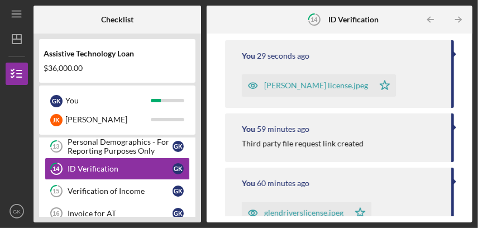
scroll to position [55, 0]
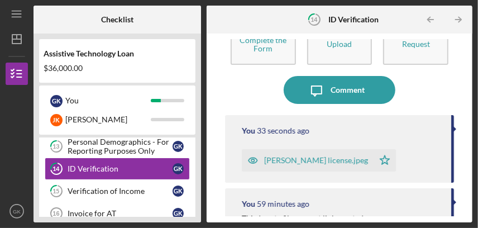
click at [301, 157] on div "[PERSON_NAME] license.jpeg" at bounding box center [316, 160] width 104 height 9
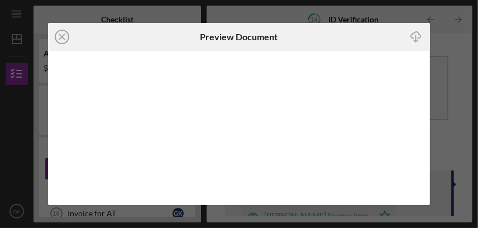
scroll to position [9, 0]
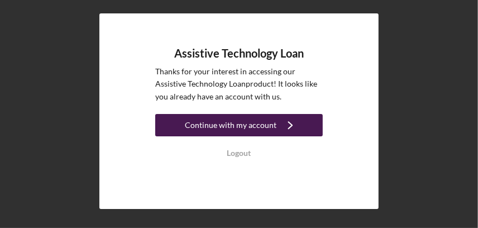
click at [271, 124] on div "Continue with my account" at bounding box center [231, 125] width 92 height 22
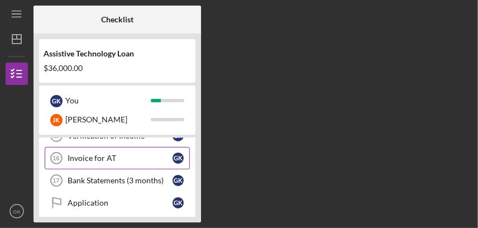
scroll to position [293, 0]
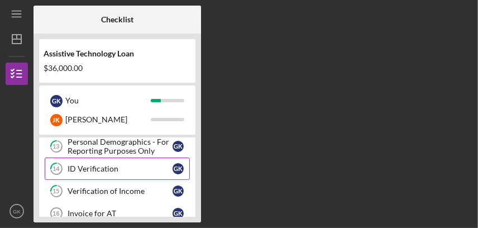
click at [105, 164] on div "ID Verification" at bounding box center [120, 168] width 105 height 9
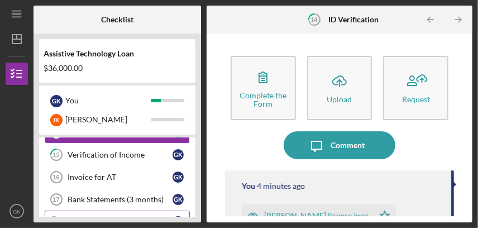
scroll to position [348, 0]
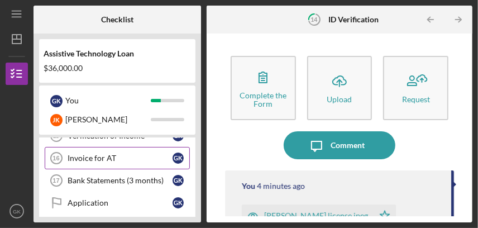
click at [106, 155] on div "Invoice for AT" at bounding box center [120, 157] width 105 height 9
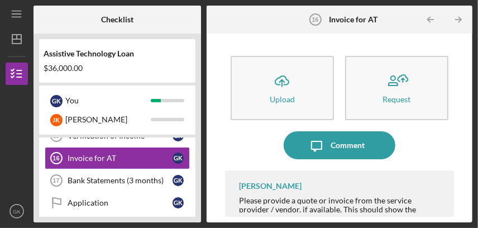
scroll to position [9, 0]
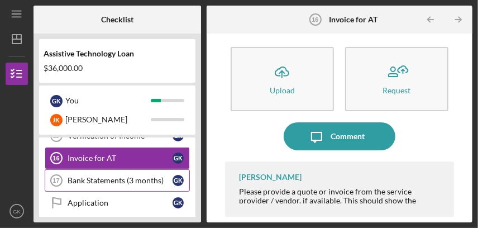
click at [107, 176] on div "Bank Statements (3 months)" at bounding box center [120, 180] width 105 height 9
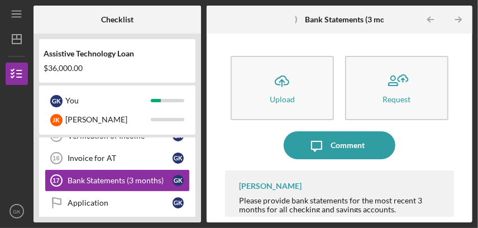
drag, startPoint x: 404, startPoint y: 204, endPoint x: 444, endPoint y: 154, distance: 64.7
click at [444, 154] on div "Icon/Message Comment" at bounding box center [339, 145] width 229 height 28
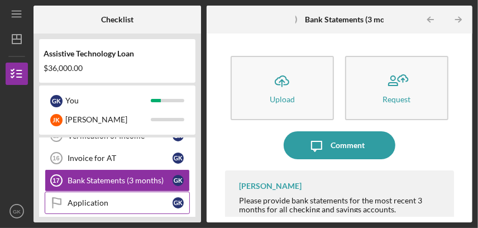
click at [145, 194] on link "Application Application G K" at bounding box center [117, 202] width 145 height 22
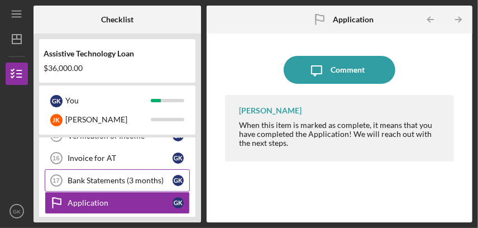
click at [145, 176] on div "Bank Statements (3 months)" at bounding box center [120, 180] width 105 height 9
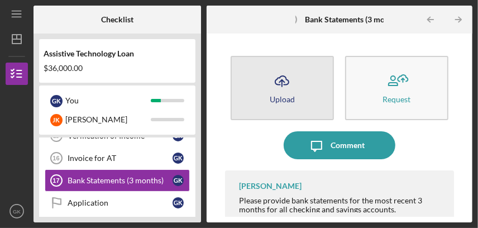
click at [281, 81] on icon "Icon/Upload" at bounding box center [282, 81] width 28 height 28
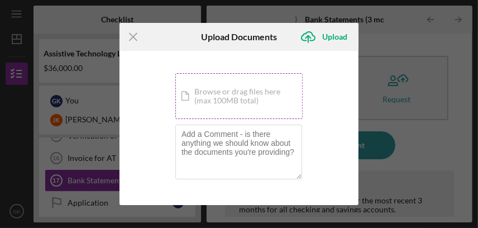
click at [262, 95] on div "Icon/Document Browse or drag files here (max 100MB total) Tap to choose files o…" at bounding box center [238, 96] width 127 height 46
click at [245, 102] on div "Icon/Document Browse or drag files here (max 100MB total) Tap to choose files o…" at bounding box center [238, 96] width 127 height 46
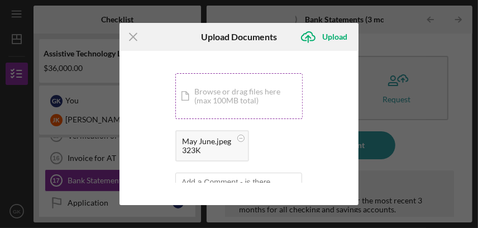
click at [214, 96] on div "Icon/Document Browse or drag files here (max 100MB total) Tap to choose files o…" at bounding box center [238, 96] width 127 height 46
click at [229, 99] on div "Icon/Document Browse or drag files here (max 100MB total) Tap to choose files o…" at bounding box center [238, 96] width 127 height 46
click at [209, 94] on div "Icon/Document Browse or drag files here (max 100MB total) Tap to choose files o…" at bounding box center [238, 96] width 127 height 46
click at [215, 94] on div "Icon/Document Browse or drag files here (max 100MB total) Tap to choose files o…" at bounding box center [238, 96] width 127 height 46
click at [198, 91] on div "Icon/Document Browse or drag files here (max 100MB total) Tap to choose files o…" at bounding box center [238, 96] width 127 height 46
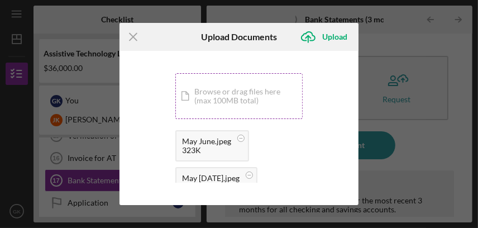
click at [220, 92] on div "Icon/Document Browse or drag files here (max 100MB total) Tap to choose files o…" at bounding box center [238, 96] width 127 height 46
click at [218, 99] on div "Icon/Document Browse or drag files here (max 100MB total) Tap to choose files o…" at bounding box center [238, 96] width 127 height 46
click at [213, 94] on div "Icon/Document Browse or drag files here (max 100MB total) Tap to choose files o…" at bounding box center [238, 96] width 127 height 46
click at [229, 91] on div "Icon/Document Browse or drag files here (max 100MB total) Tap to choose files o…" at bounding box center [238, 96] width 127 height 46
click at [220, 90] on div "Icon/Document Browse or drag files here (max 100MB total) Tap to choose files o…" at bounding box center [238, 96] width 127 height 46
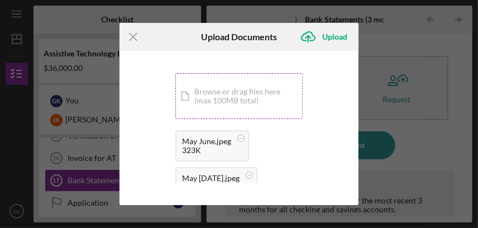
click at [228, 90] on div "Icon/Document Browse or drag files here (max 100MB total) Tap to choose files o…" at bounding box center [238, 96] width 127 height 46
click at [216, 103] on div "Icon/Document Browse or drag files here (max 100MB total) Tap to choose files o…" at bounding box center [238, 96] width 127 height 46
click at [221, 107] on div "Icon/Document Browse or drag files here (max 100MB total) Tap to choose files o…" at bounding box center [238, 96] width 127 height 46
click at [311, 36] on icon "Icon/Upload" at bounding box center [308, 37] width 28 height 28
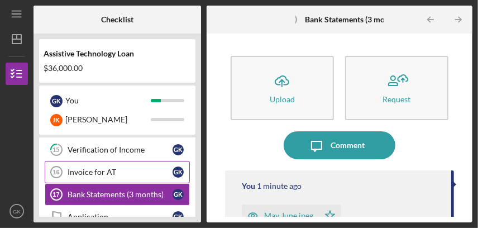
scroll to position [278, 0]
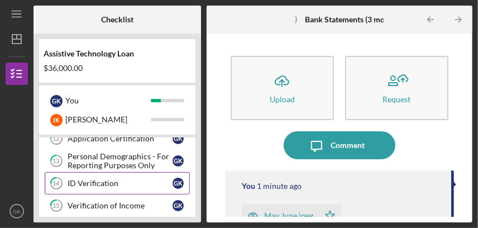
click at [108, 179] on div "ID Verification" at bounding box center [120, 183] width 105 height 9
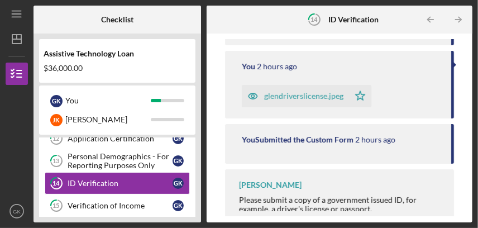
scroll to position [255, 0]
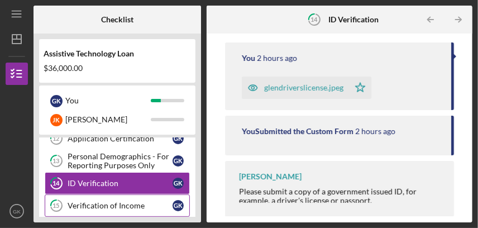
click at [116, 201] on div "Verification of Income" at bounding box center [120, 205] width 105 height 9
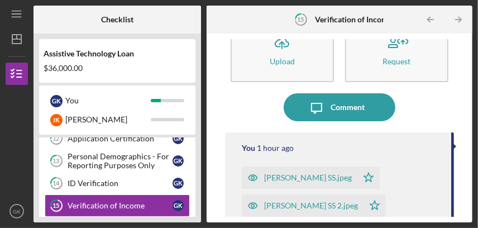
scroll to position [55, 0]
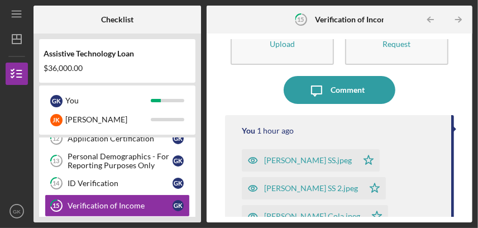
click at [279, 160] on div "[PERSON_NAME] SS.jpeg" at bounding box center [308, 160] width 88 height 9
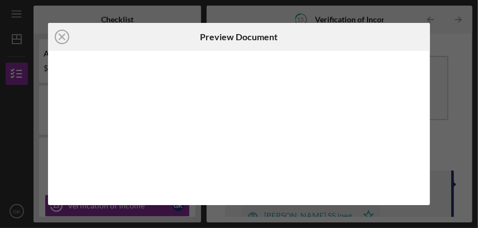
scroll to position [9, 0]
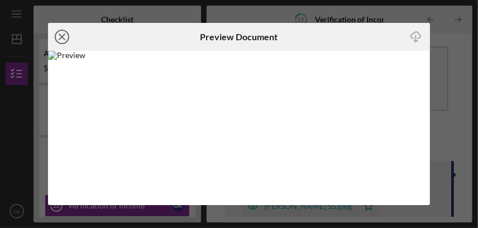
click at [57, 35] on icon "Icon/Close" at bounding box center [62, 37] width 28 height 28
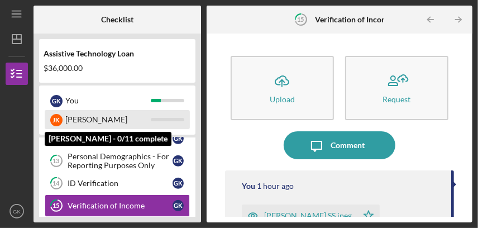
click at [163, 114] on div "J K [PERSON_NAME]" at bounding box center [117, 119] width 145 height 19
click at [98, 119] on div "[PERSON_NAME]" at bounding box center [107, 119] width 85 height 19
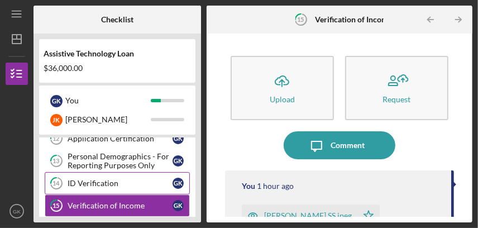
click at [92, 179] on div "ID Verification" at bounding box center [120, 183] width 105 height 9
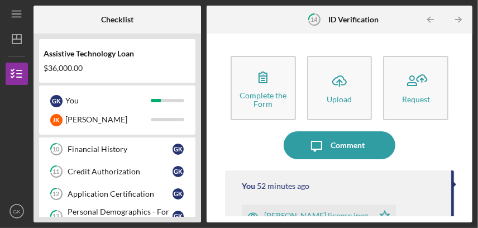
scroll to position [278, 0]
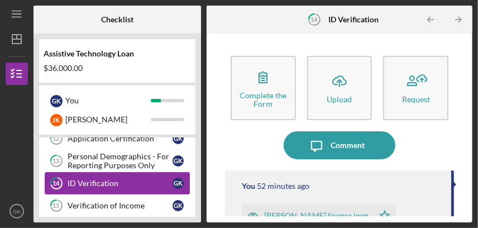
click at [100, 179] on div "ID Verification" at bounding box center [120, 183] width 105 height 9
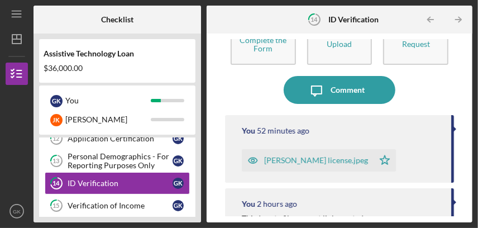
scroll to position [0, 0]
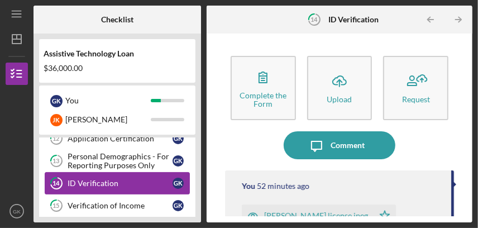
click at [111, 179] on div "ID Verification" at bounding box center [120, 183] width 105 height 9
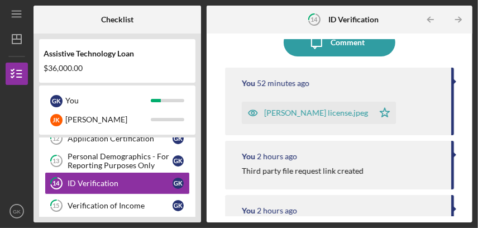
scroll to position [88, 0]
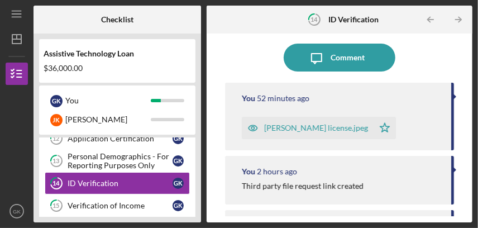
click at [287, 126] on div "[PERSON_NAME] license.jpeg" at bounding box center [316, 127] width 104 height 9
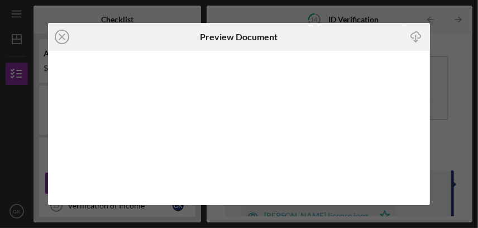
scroll to position [9, 0]
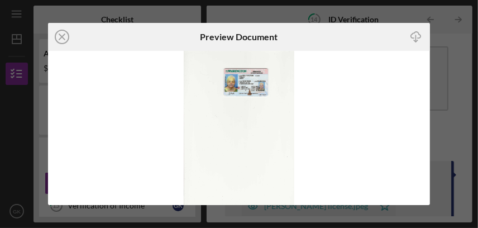
click at [415, 32] on icon "button" at bounding box center [415, 35] width 9 height 6
click at [114, 11] on div "Icon/Close Preview Document Icon/Download" at bounding box center [239, 114] width 478 height 228
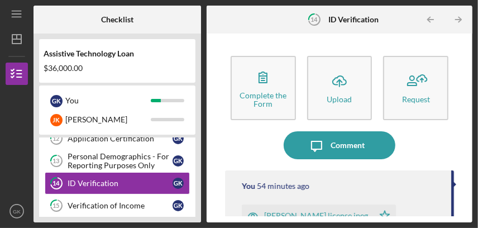
click at [271, 157] on div "Icon/Message Comment" at bounding box center [339, 145] width 229 height 28
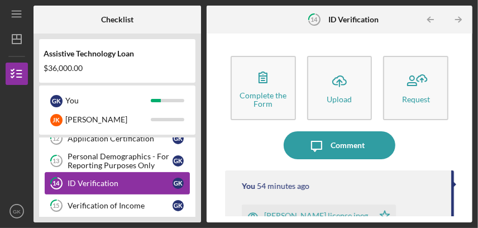
drag, startPoint x: 281, startPoint y: 152, endPoint x: 188, endPoint y: 182, distance: 97.8
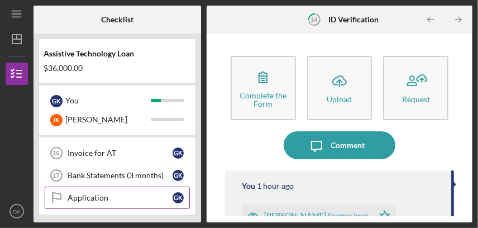
scroll to position [348, 0]
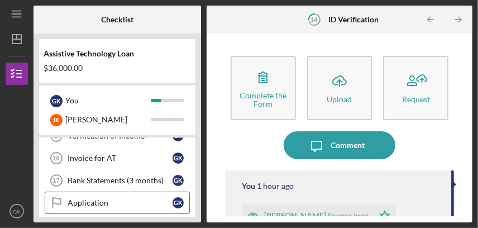
click at [100, 198] on div "Application" at bounding box center [120, 202] width 105 height 9
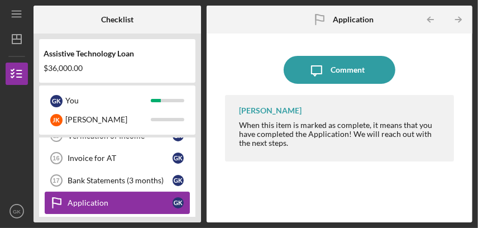
click at [116, 200] on div "Application" at bounding box center [120, 202] width 105 height 9
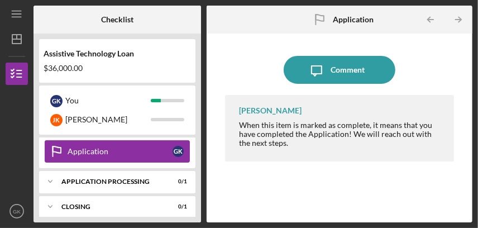
scroll to position [404, 0]
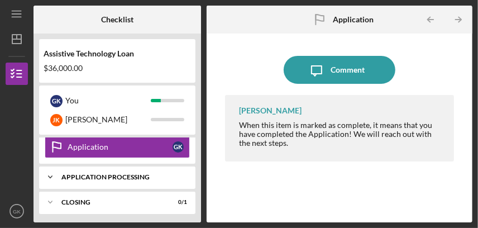
click at [124, 174] on div "Application Processing" at bounding box center [121, 177] width 120 height 7
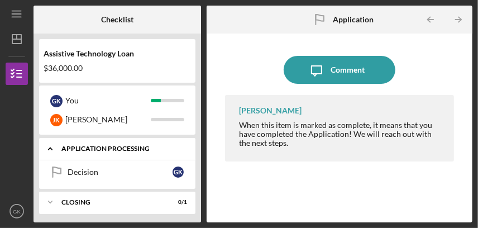
scroll to position [433, 0]
click at [124, 172] on div "Decision" at bounding box center [120, 171] width 105 height 9
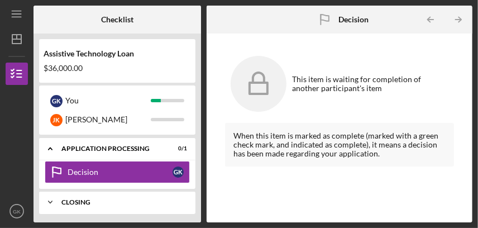
click at [105, 199] on div "Closing" at bounding box center [121, 202] width 120 height 7
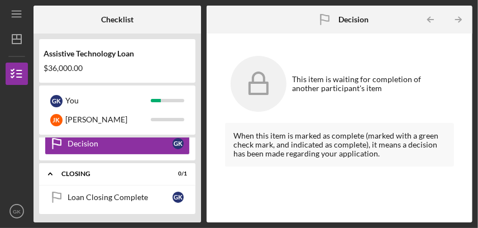
scroll to position [349, 0]
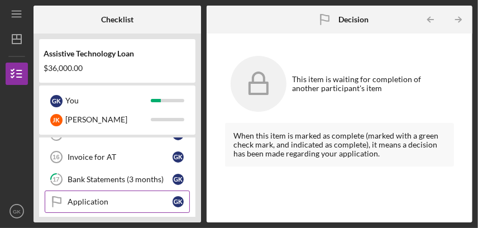
click at [87, 198] on div "Application" at bounding box center [120, 201] width 105 height 9
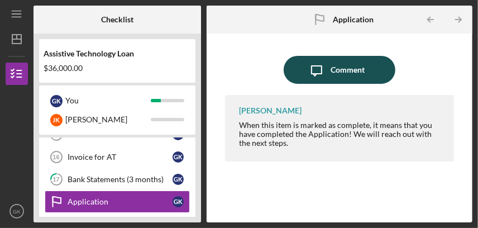
click at [327, 69] on icon "Icon/Message" at bounding box center [316, 70] width 28 height 28
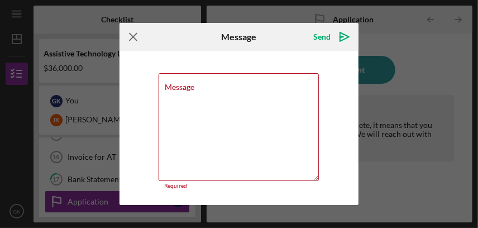
click at [138, 36] on icon "Icon/Menu Close" at bounding box center [133, 37] width 28 height 28
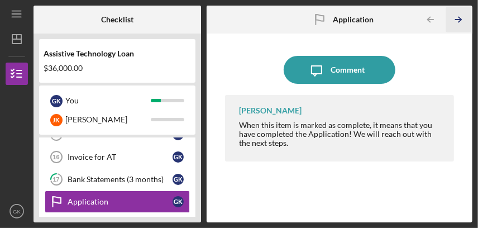
click at [459, 16] on icon "Icon/Table Pagination Arrow" at bounding box center [458, 19] width 25 height 25
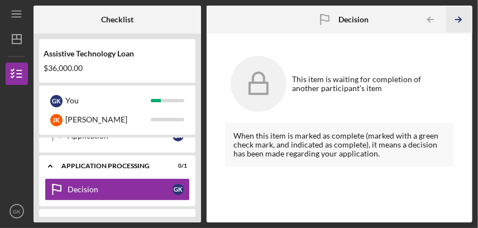
scroll to position [425, 0]
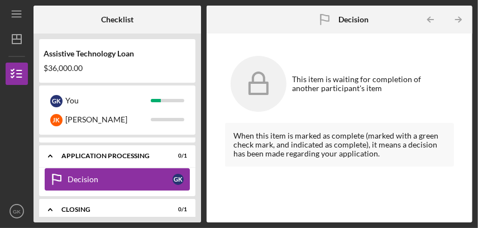
click at [125, 172] on link "Decision Decision G K" at bounding box center [117, 179] width 145 height 22
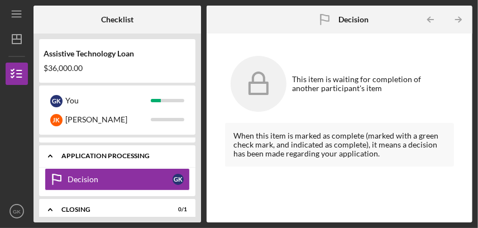
click at [145, 152] on div "Application Processing" at bounding box center [121, 155] width 120 height 7
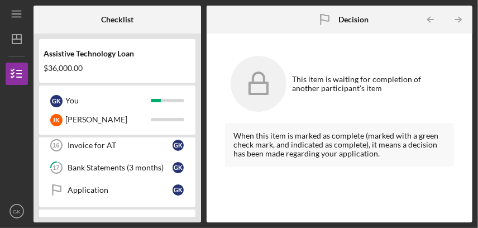
scroll to position [433, 0]
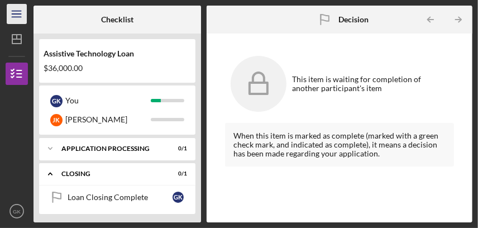
click at [13, 15] on icon "Icon/Menu" at bounding box center [16, 14] width 25 height 25
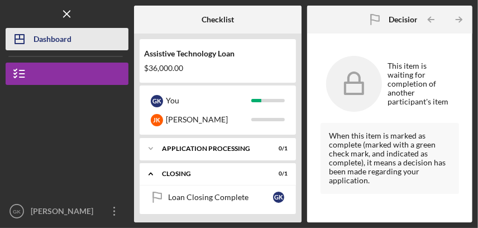
click at [13, 36] on icon "Icon/Dashboard" at bounding box center [20, 39] width 28 height 28
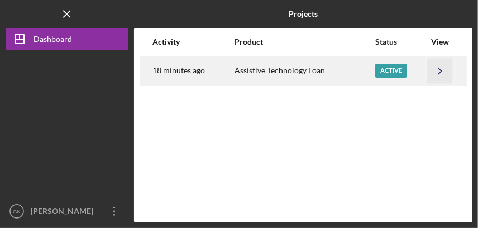
click at [442, 67] on icon "Icon/Navigate" at bounding box center [440, 70] width 25 height 25
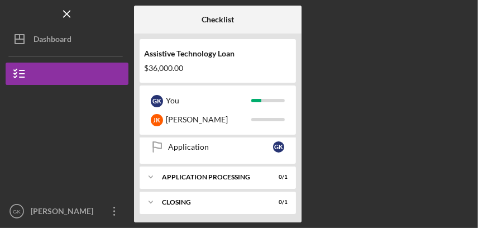
scroll to position [404, 0]
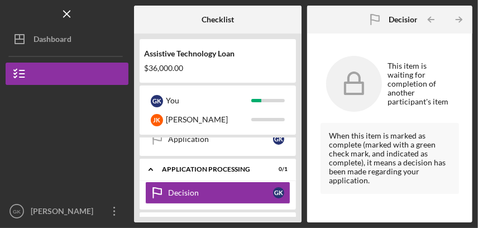
scroll to position [425, 0]
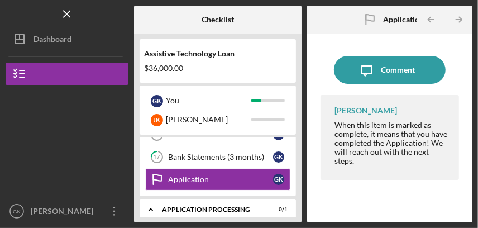
scroll to position [372, 0]
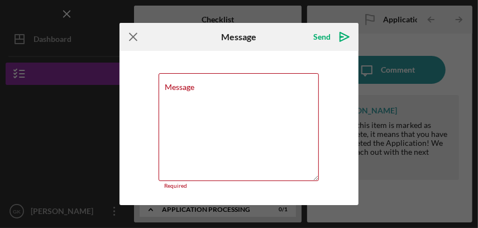
click at [129, 36] on icon "Icon/Menu Close" at bounding box center [133, 37] width 28 height 28
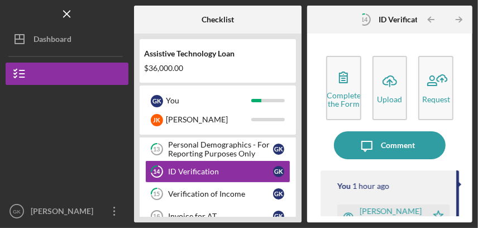
scroll to position [283, 0]
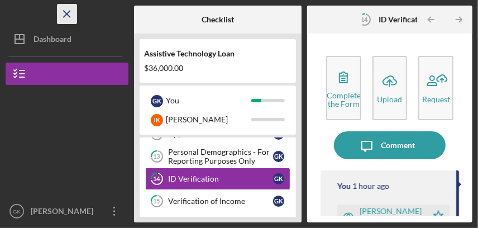
click at [73, 11] on icon "Icon/Menu Close" at bounding box center [67, 14] width 25 height 25
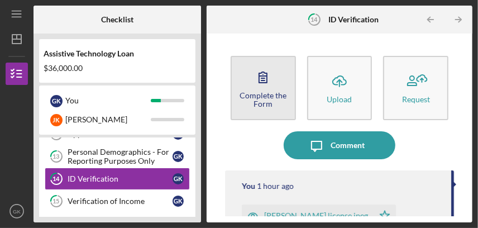
click at [272, 83] on icon "button" at bounding box center [263, 77] width 28 height 28
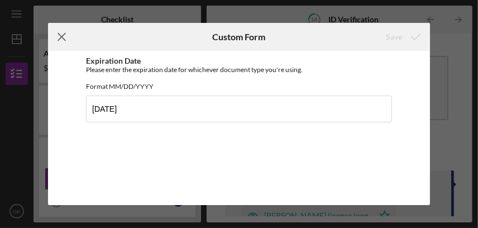
click at [63, 32] on icon "Icon/Menu Close" at bounding box center [62, 37] width 28 height 28
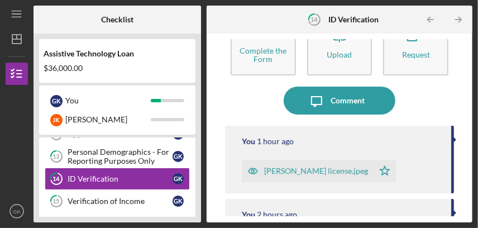
scroll to position [55, 0]
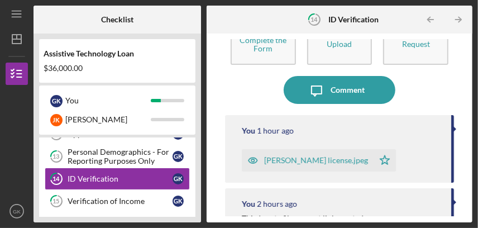
click at [289, 159] on div "[PERSON_NAME] license.jpeg" at bounding box center [316, 160] width 104 height 9
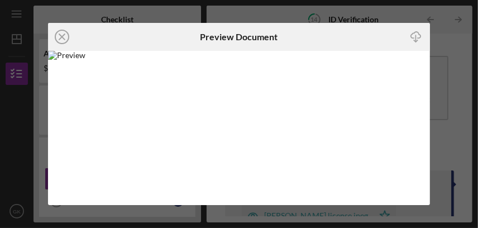
click at [416, 35] on icon "Icon/Download" at bounding box center [416, 36] width 25 height 25
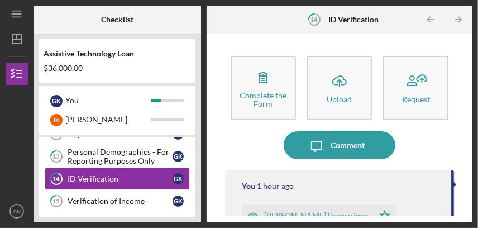
scroll to position [9, 0]
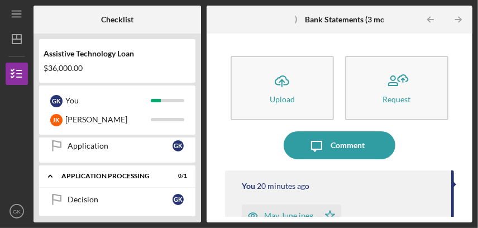
scroll to position [433, 0]
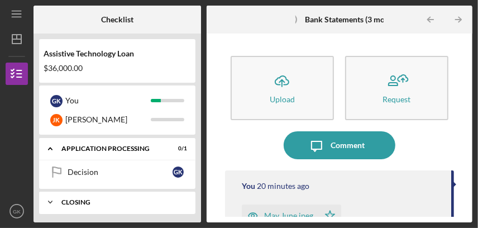
click at [83, 199] on div "Closing" at bounding box center [121, 202] width 120 height 7
click at [85, 195] on div "Icon/Expander Closing 0 / 1" at bounding box center [117, 202] width 156 height 23
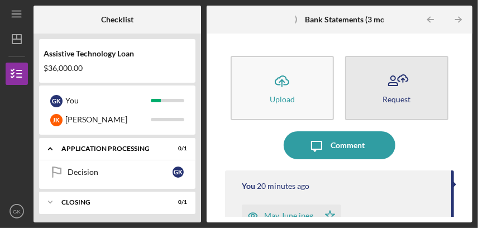
click at [397, 77] on icon "button" at bounding box center [402, 78] width 10 height 7
